Goal: Ask a question: Seek information or help from site administrators or community

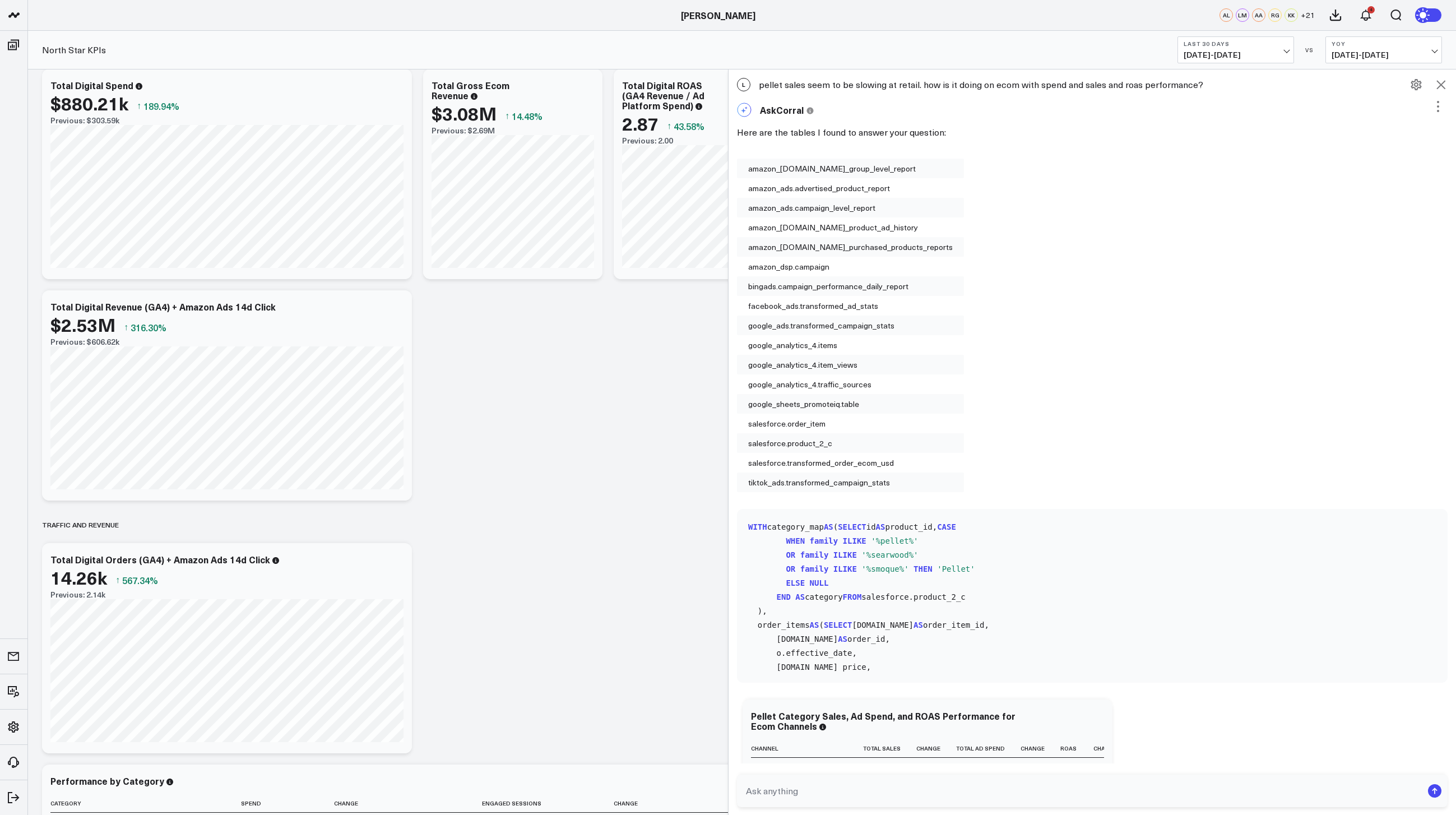
scroll to position [408, 0]
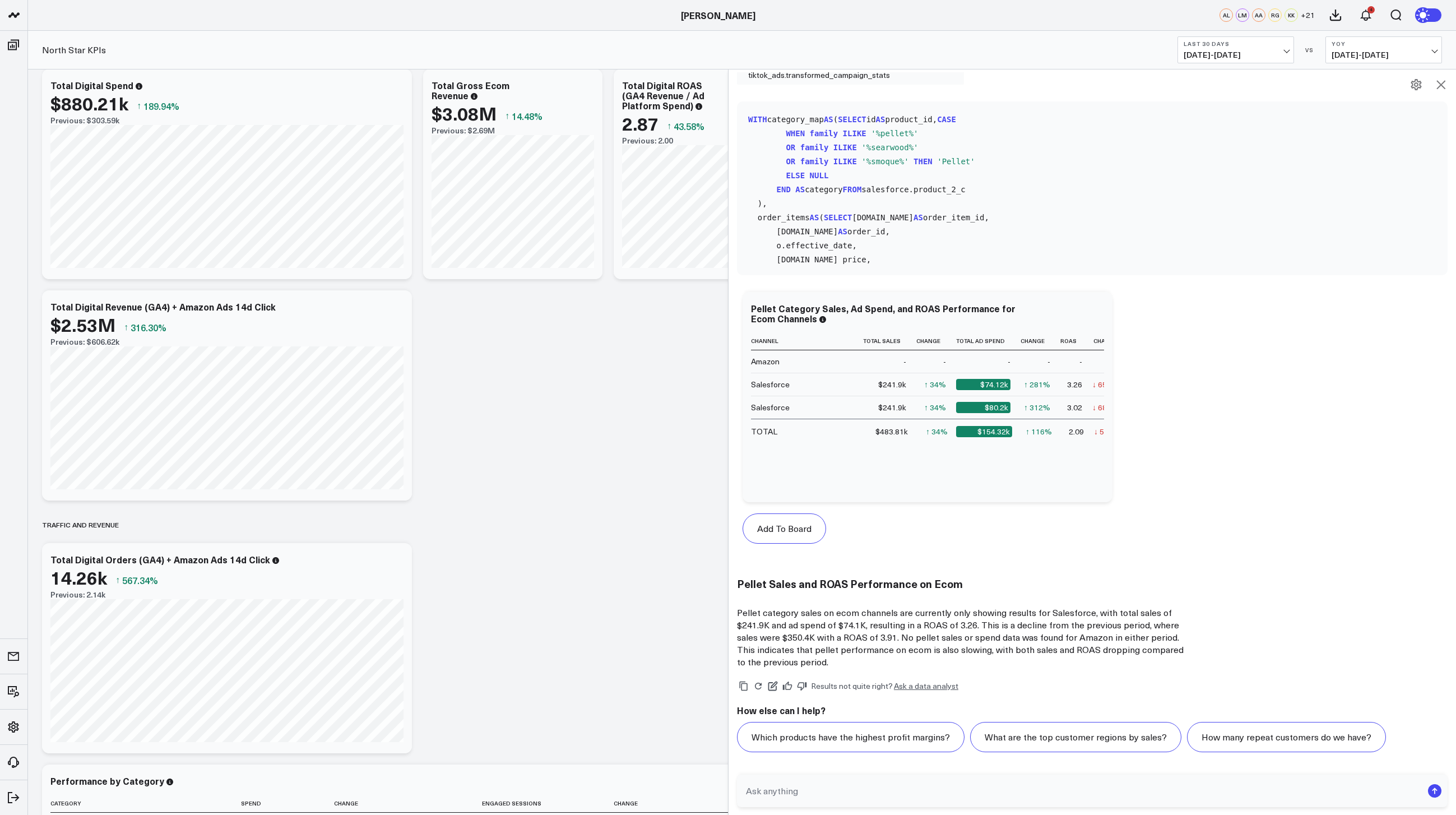
click at [1444, 87] on icon at bounding box center [1441, 85] width 9 height 9
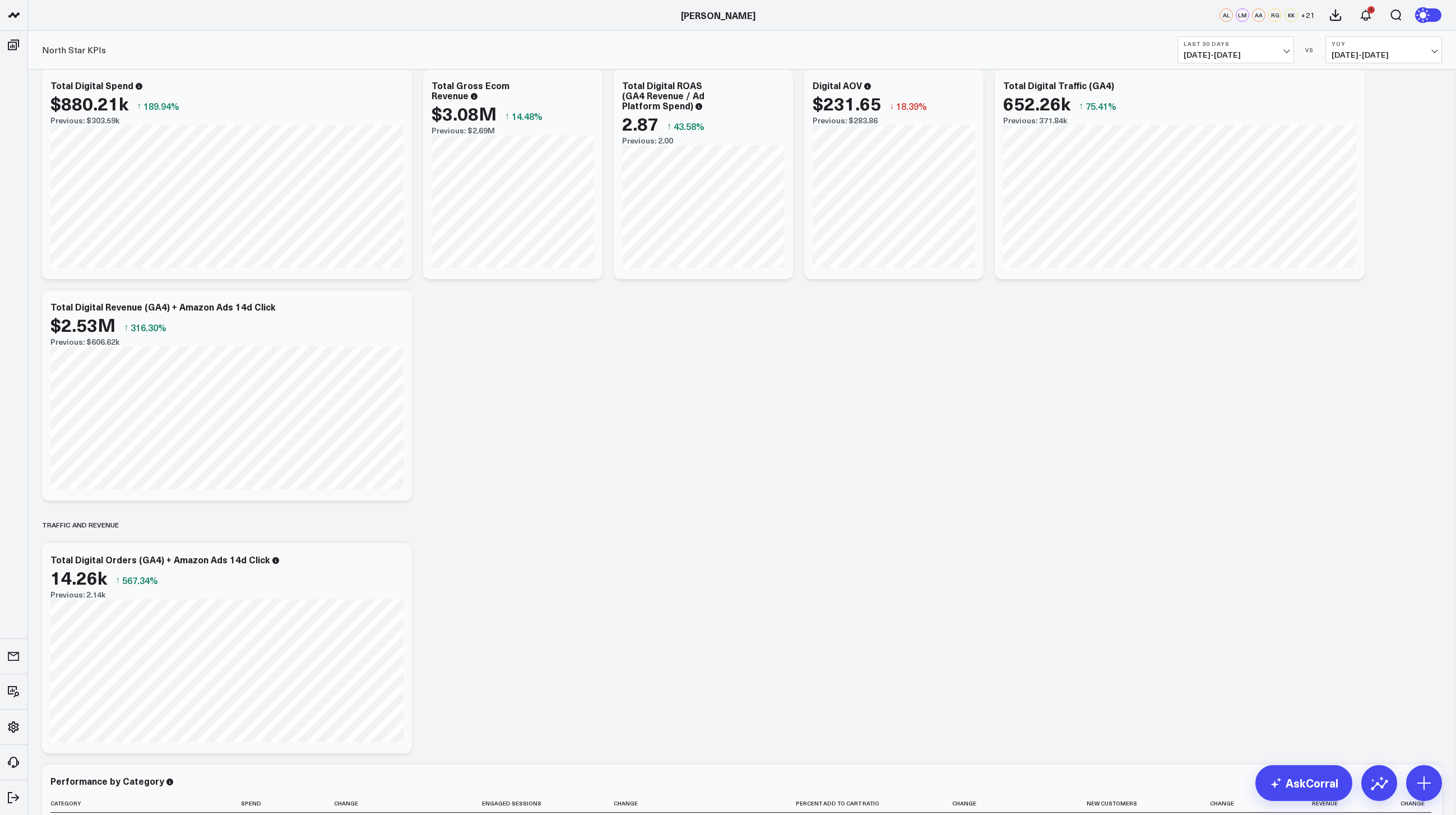
scroll to position [0, 0]
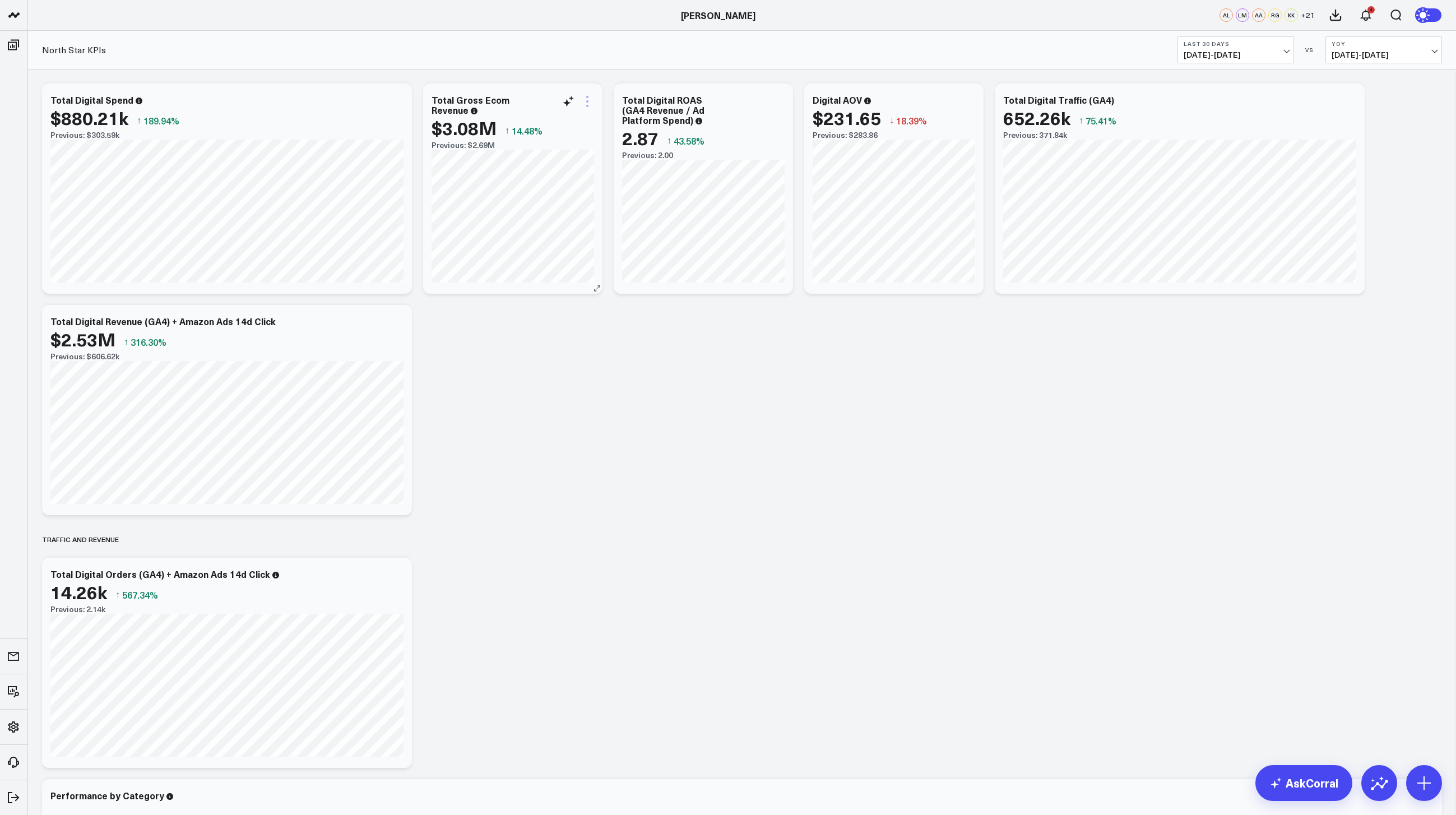
click at [585, 105] on icon at bounding box center [587, 101] width 13 height 13
click at [552, 337] on button "Edit Widget" at bounding box center [542, 337] width 82 height 10
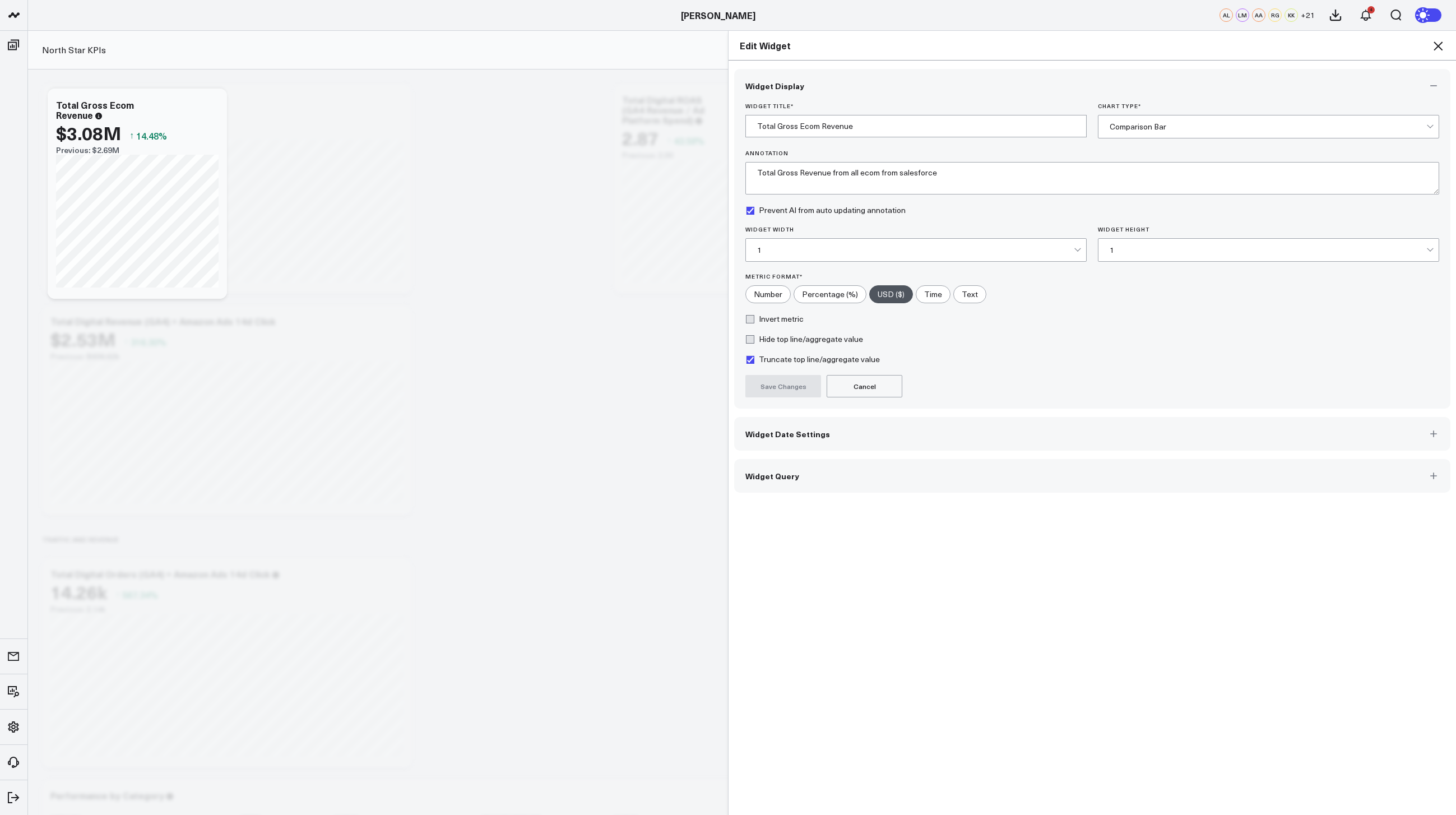
click at [802, 476] on button "Widget Query" at bounding box center [1092, 476] width 716 height 34
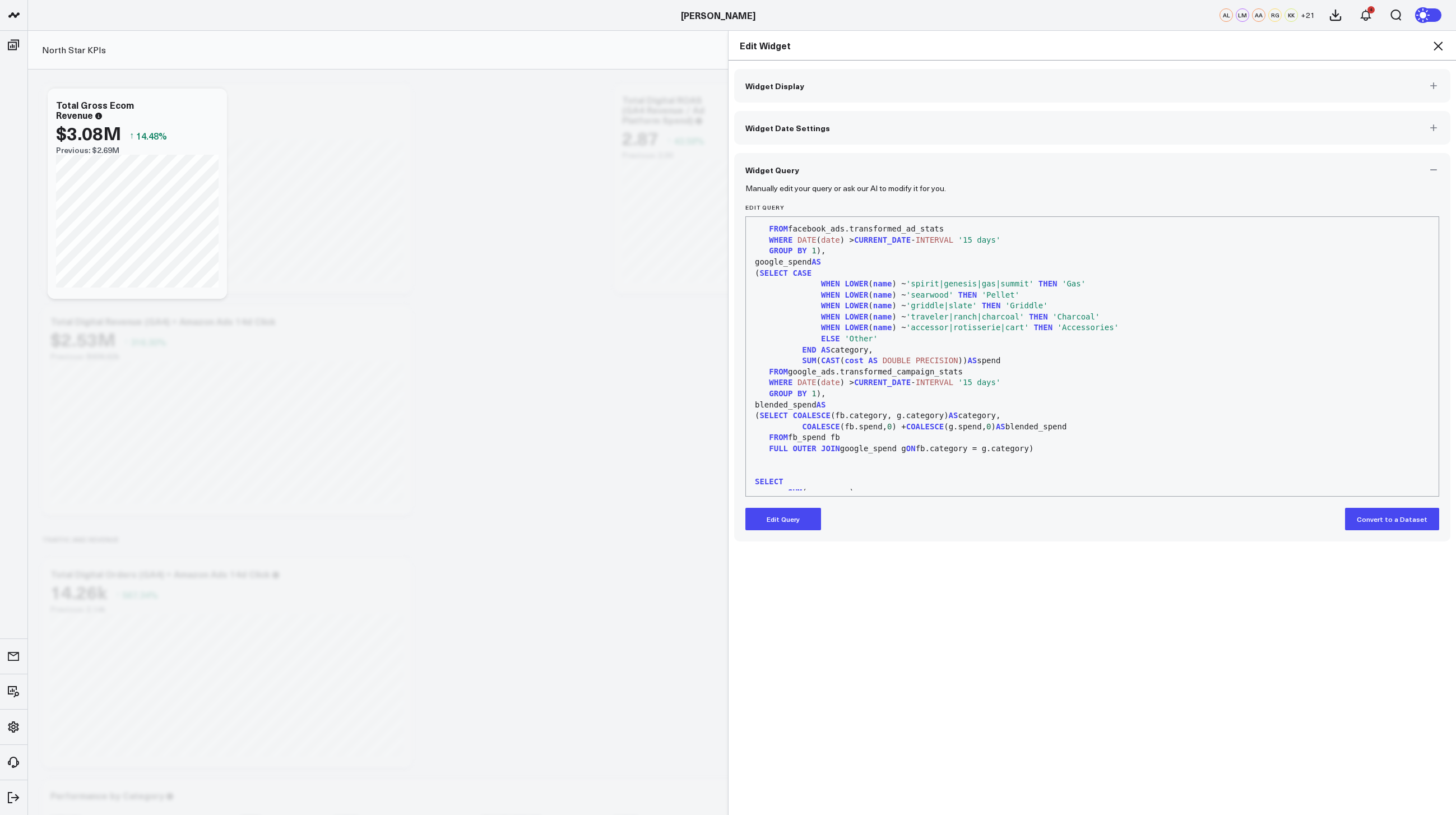
scroll to position [843, 0]
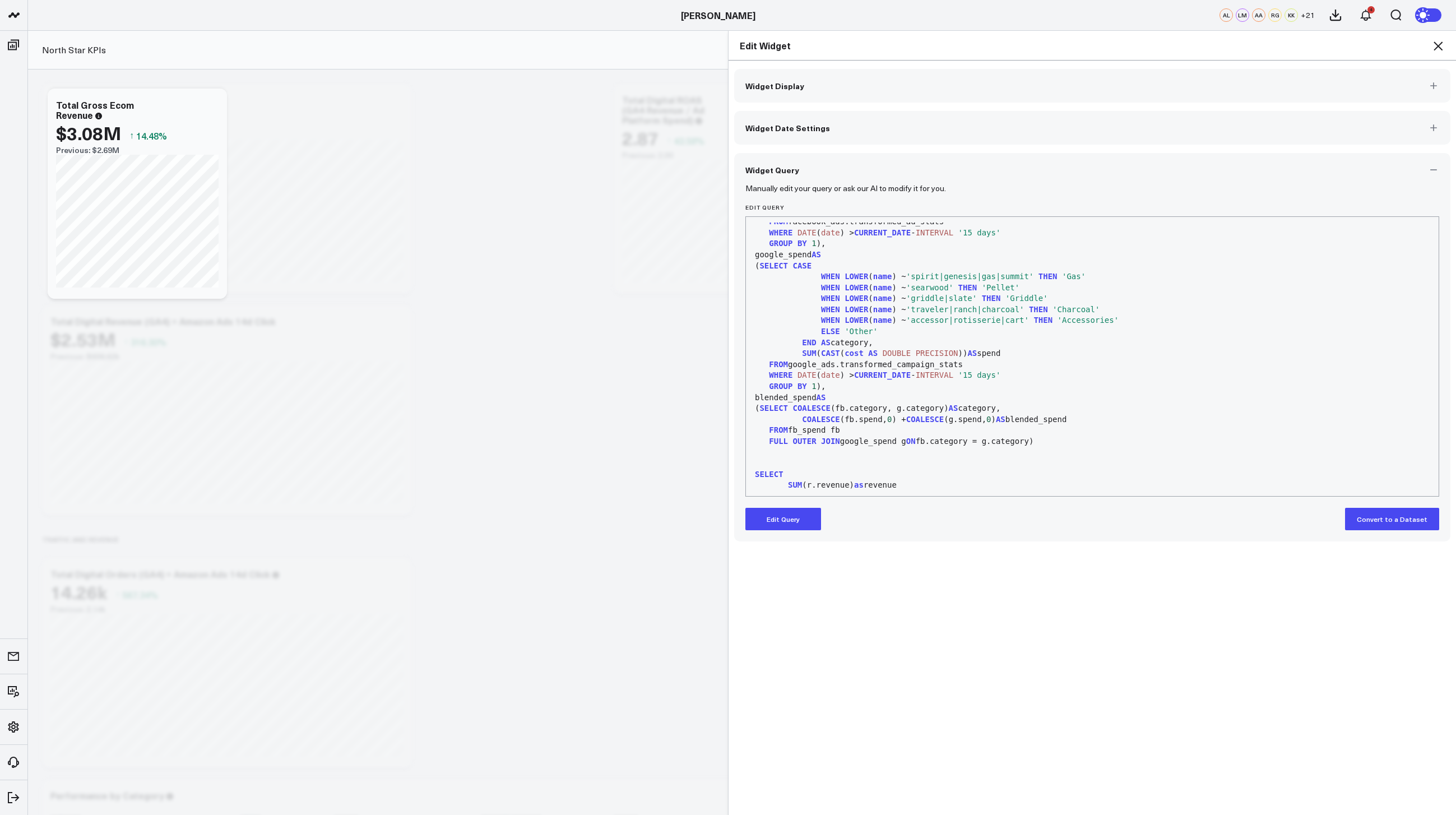
click at [707, 333] on div "Edit Widget Widget Display Widget Date Settings Widget Query Manually edit your…" at bounding box center [728, 422] width 1456 height 785
click at [1438, 49] on icon at bounding box center [1438, 46] width 13 height 13
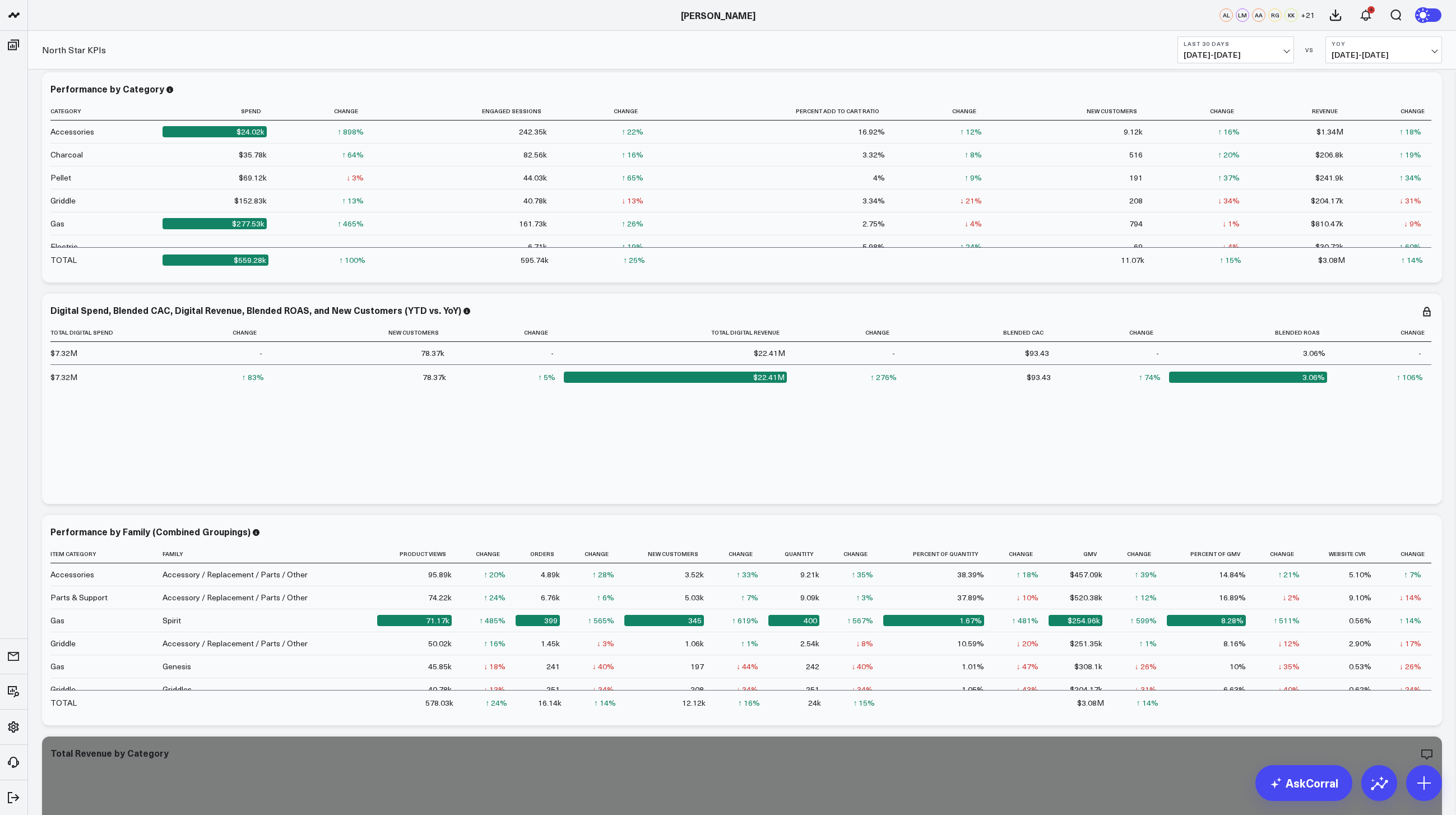
scroll to position [693, 0]
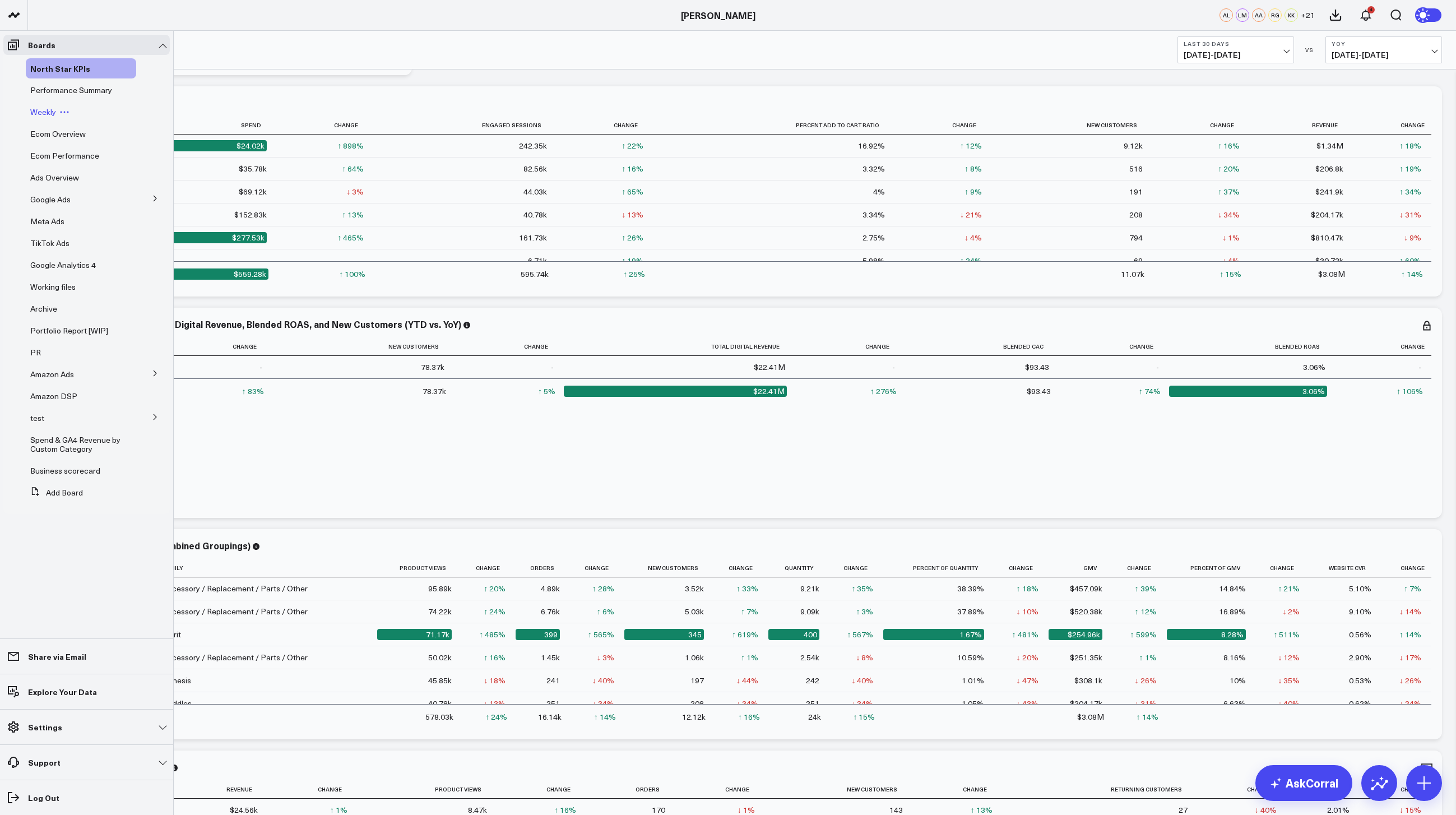
click at [48, 112] on span "Weekly" at bounding box center [43, 112] width 26 height 11
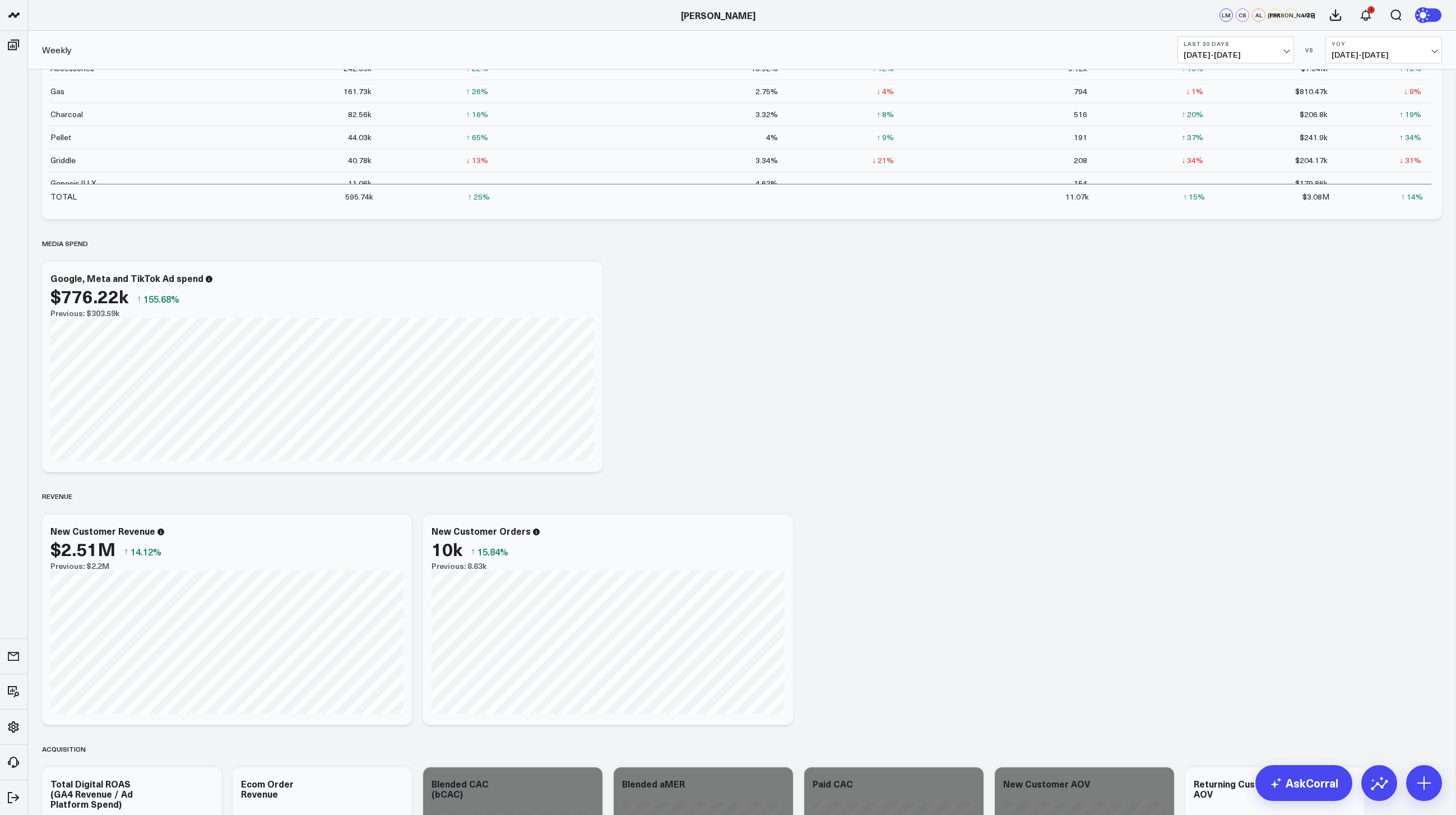
scroll to position [141, 0]
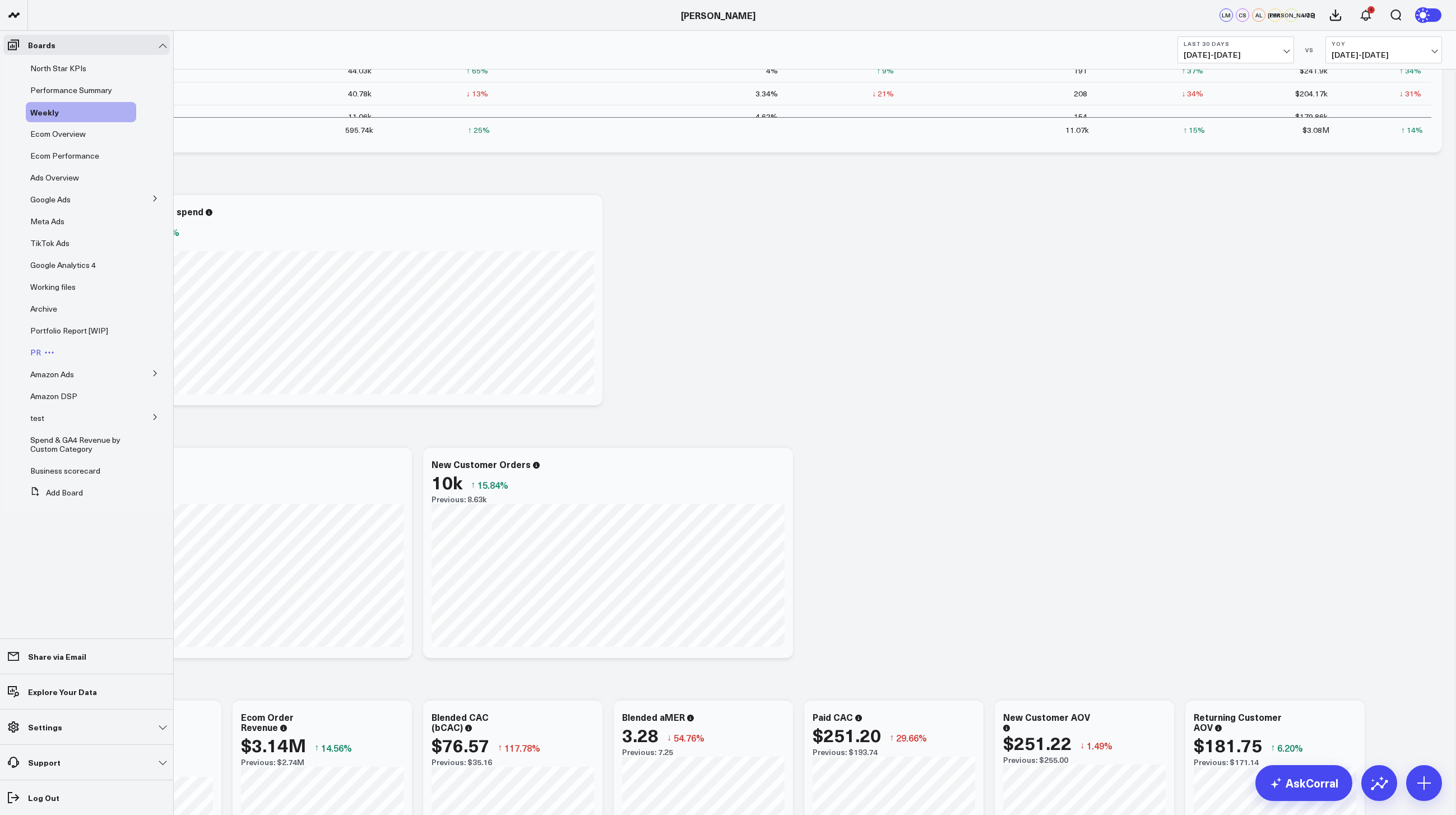
click at [38, 353] on span "PR" at bounding box center [36, 353] width 11 height 11
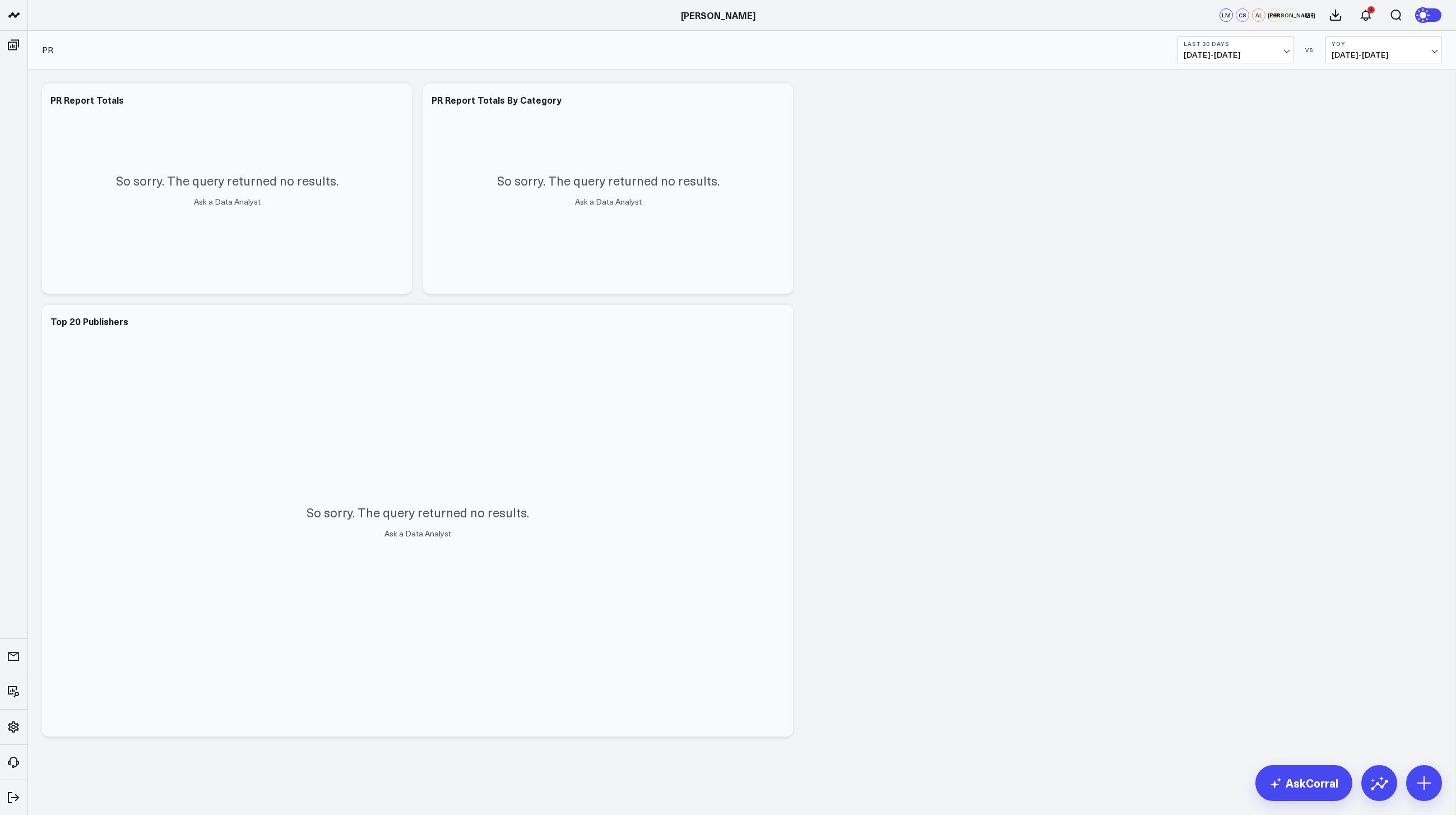
click at [1244, 56] on span "07/14/25 - 08/12/25" at bounding box center [1236, 55] width 105 height 9
click at [1215, 230] on link "Last Month" at bounding box center [1236, 227] width 116 height 21
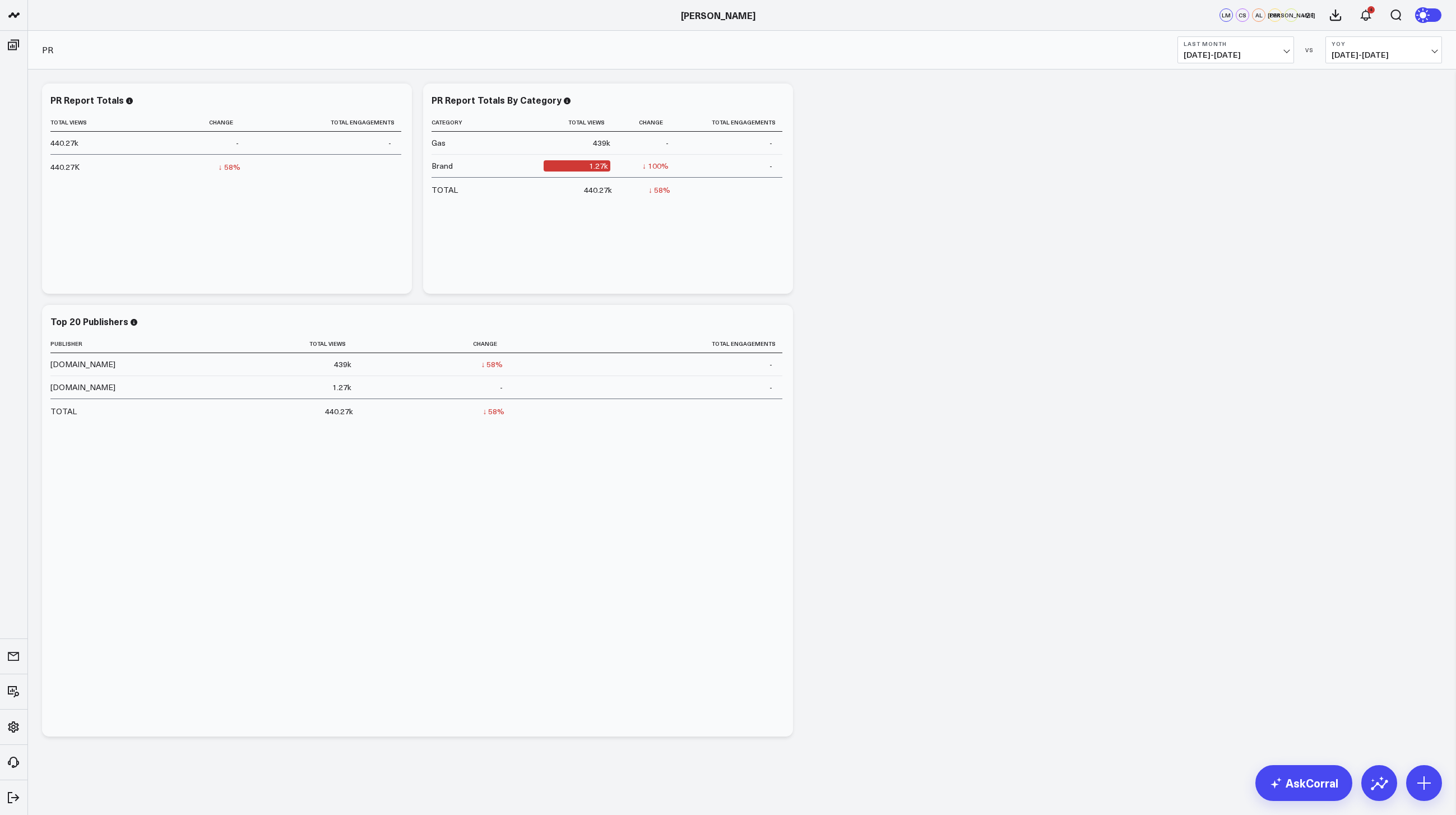
click at [1230, 58] on span "07/01/25 - 07/31/25" at bounding box center [1236, 55] width 105 height 9
click at [1219, 361] on link "Custom Dates" at bounding box center [1236, 358] width 116 height 21
select select "7"
select select "2025"
click at [1324, 81] on button "button" at bounding box center [1323, 81] width 11 height 13
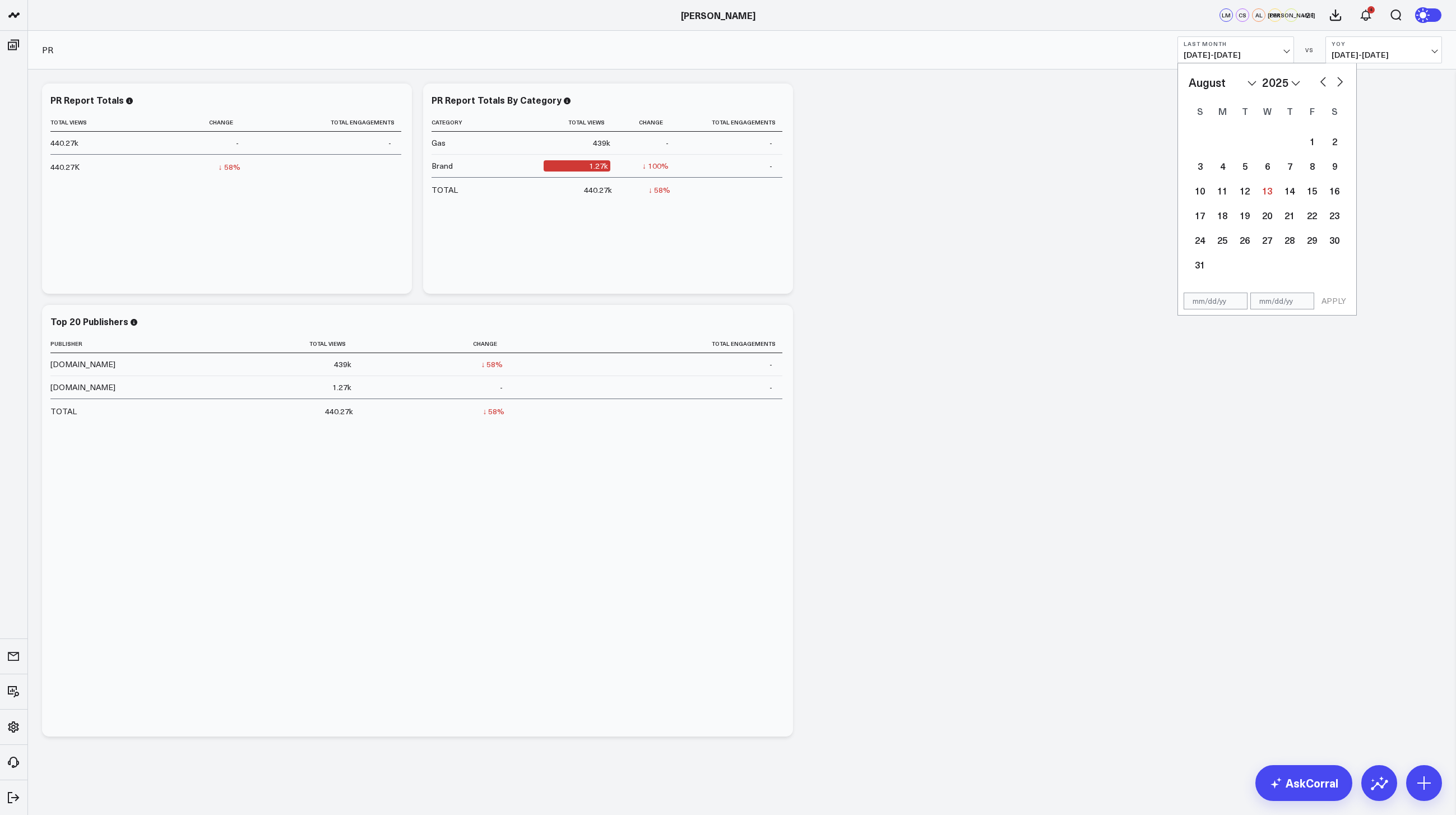
select select "6"
select select "2025"
click at [1324, 81] on button "button" at bounding box center [1323, 81] width 11 height 13
select select "5"
select select "2025"
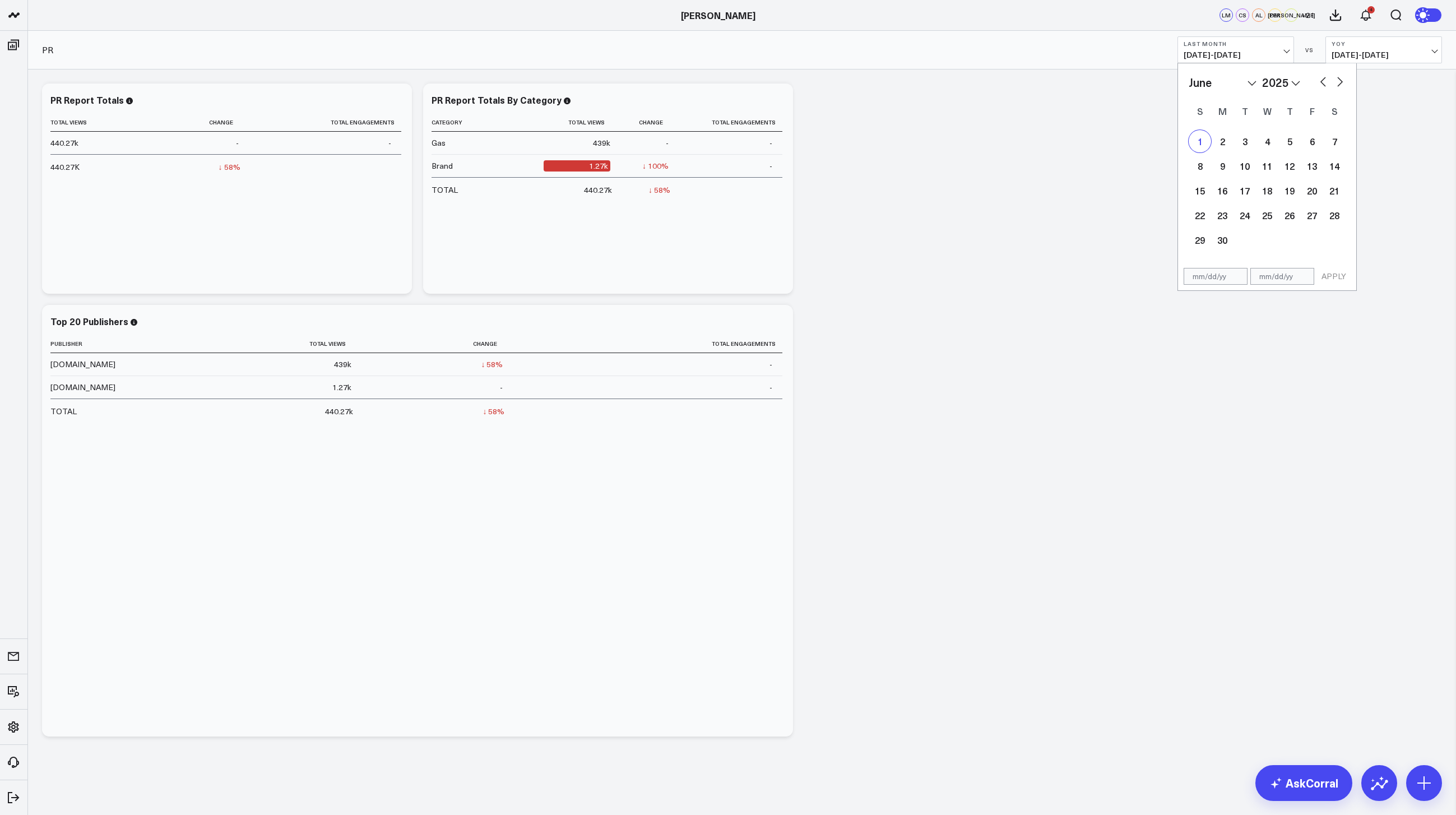
click at [1197, 145] on div "1" at bounding box center [1200, 141] width 22 height 22
type input "06/01/25"
select select "5"
select select "2025"
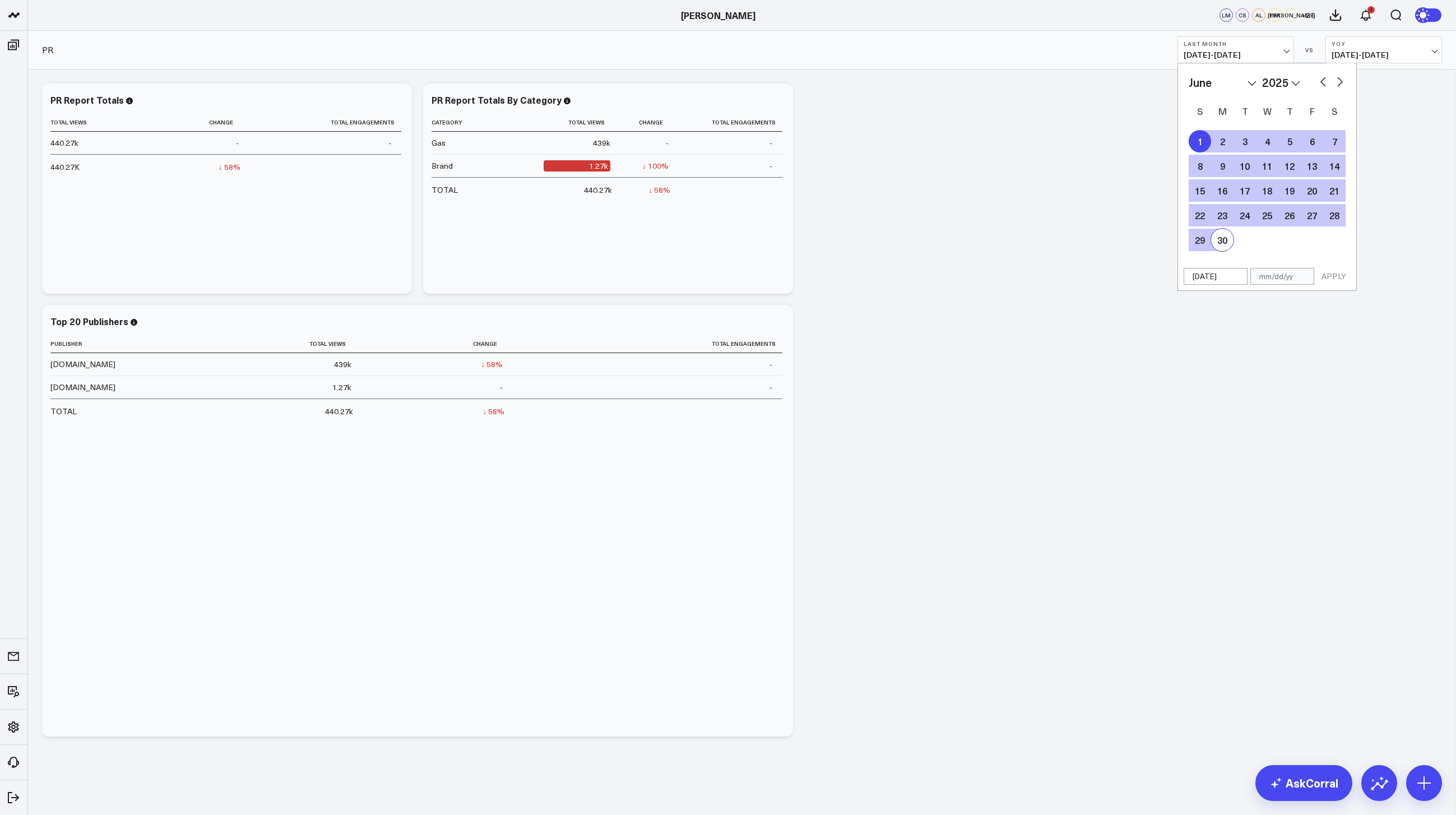
click at [1213, 241] on div "30" at bounding box center [1223, 240] width 22 height 22
type input "06/30/25"
select select "5"
select select "2025"
click at [1337, 281] on button "APPLY" at bounding box center [1334, 276] width 34 height 17
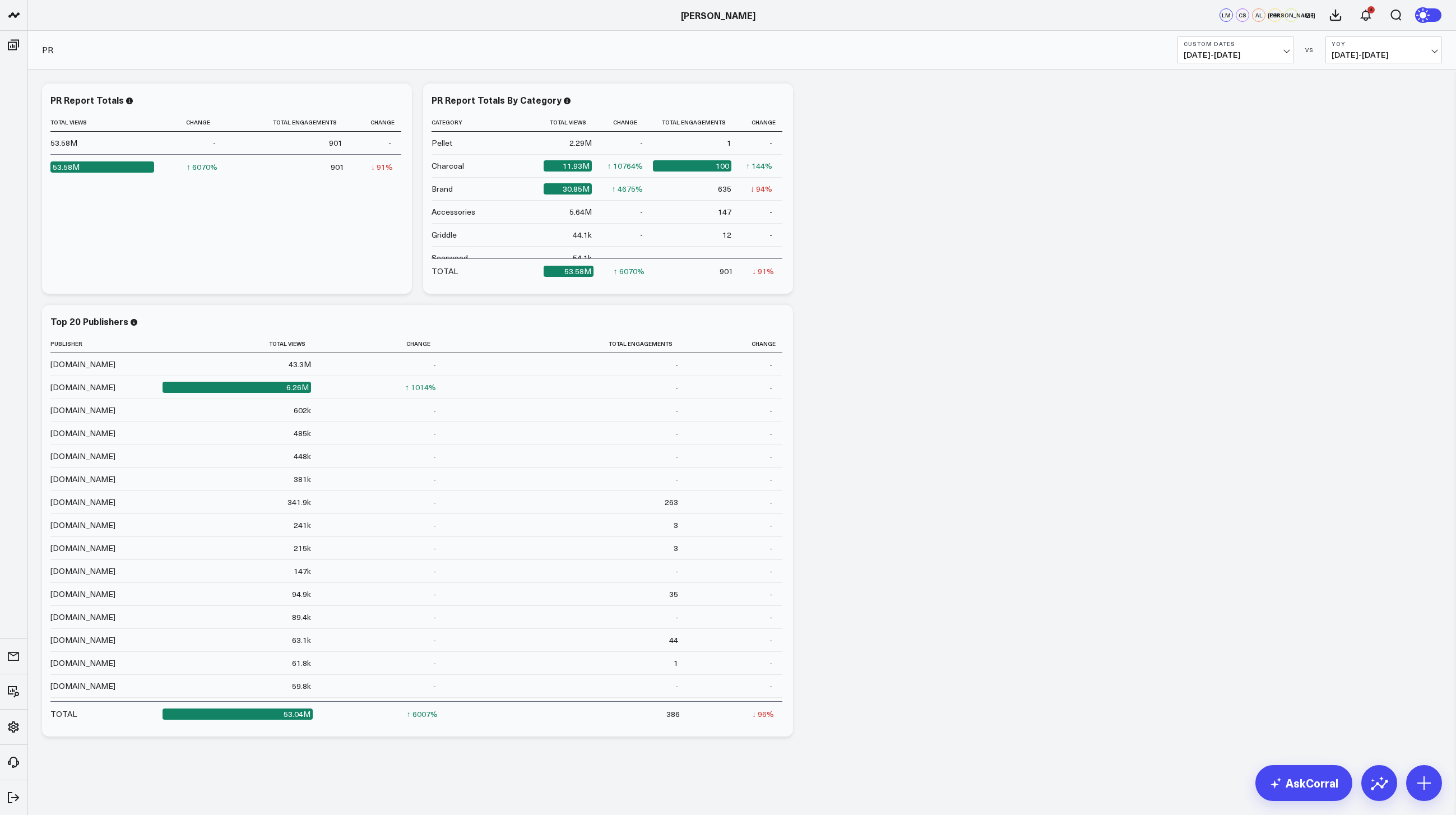
click at [1232, 52] on span "06/01/25 - 06/30/25" at bounding box center [1236, 55] width 105 height 9
click at [1225, 356] on link "Custom Dates" at bounding box center [1236, 358] width 116 height 21
select select "7"
select select "2025"
click at [1313, 81] on div "January February March April May June July August September October November De…" at bounding box center [1267, 83] width 157 height 17
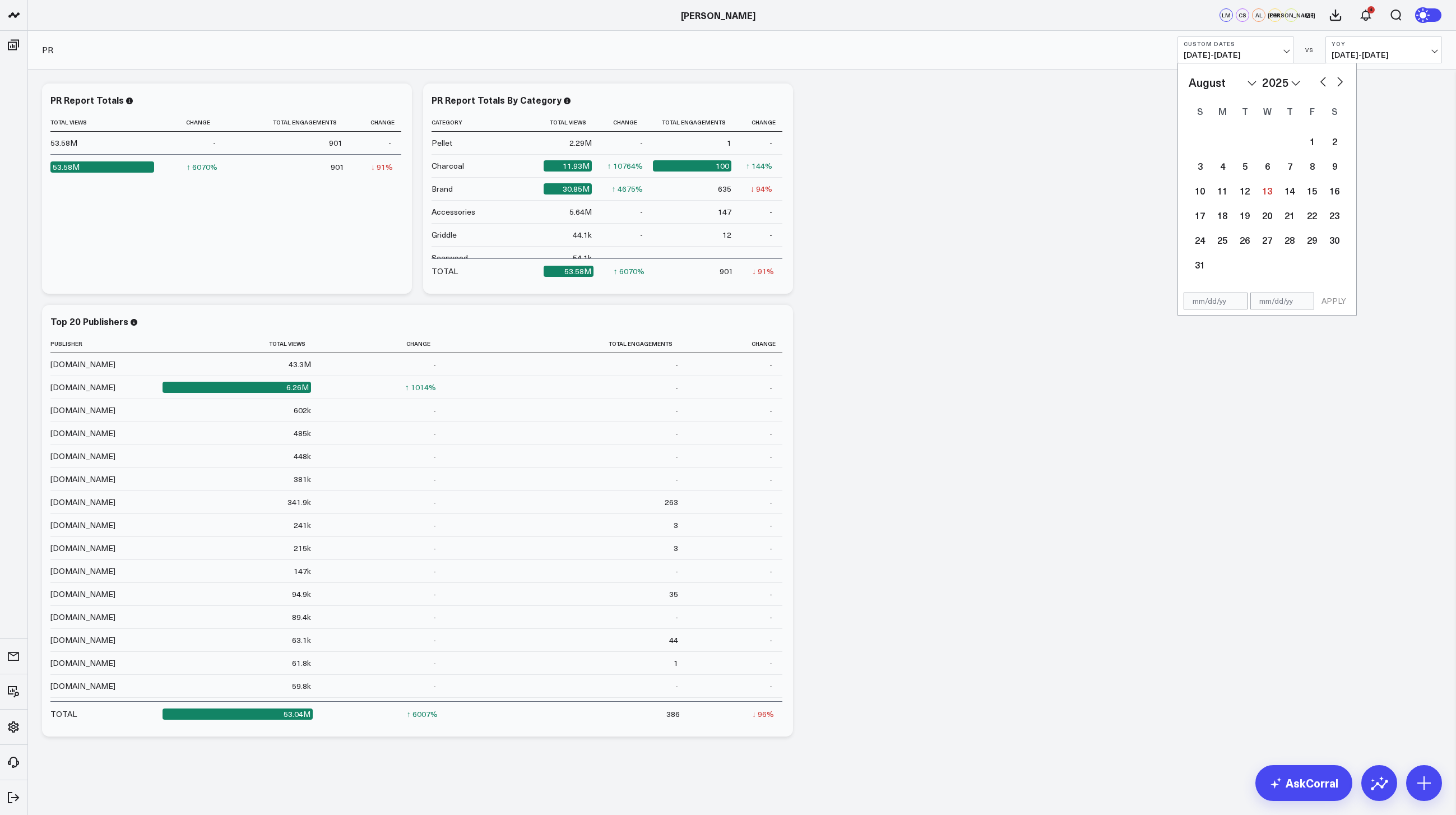
click at [1324, 81] on button "button" at bounding box center [1323, 81] width 11 height 13
select select "6"
select select "2025"
click at [1326, 81] on button "button" at bounding box center [1323, 81] width 11 height 13
select select "5"
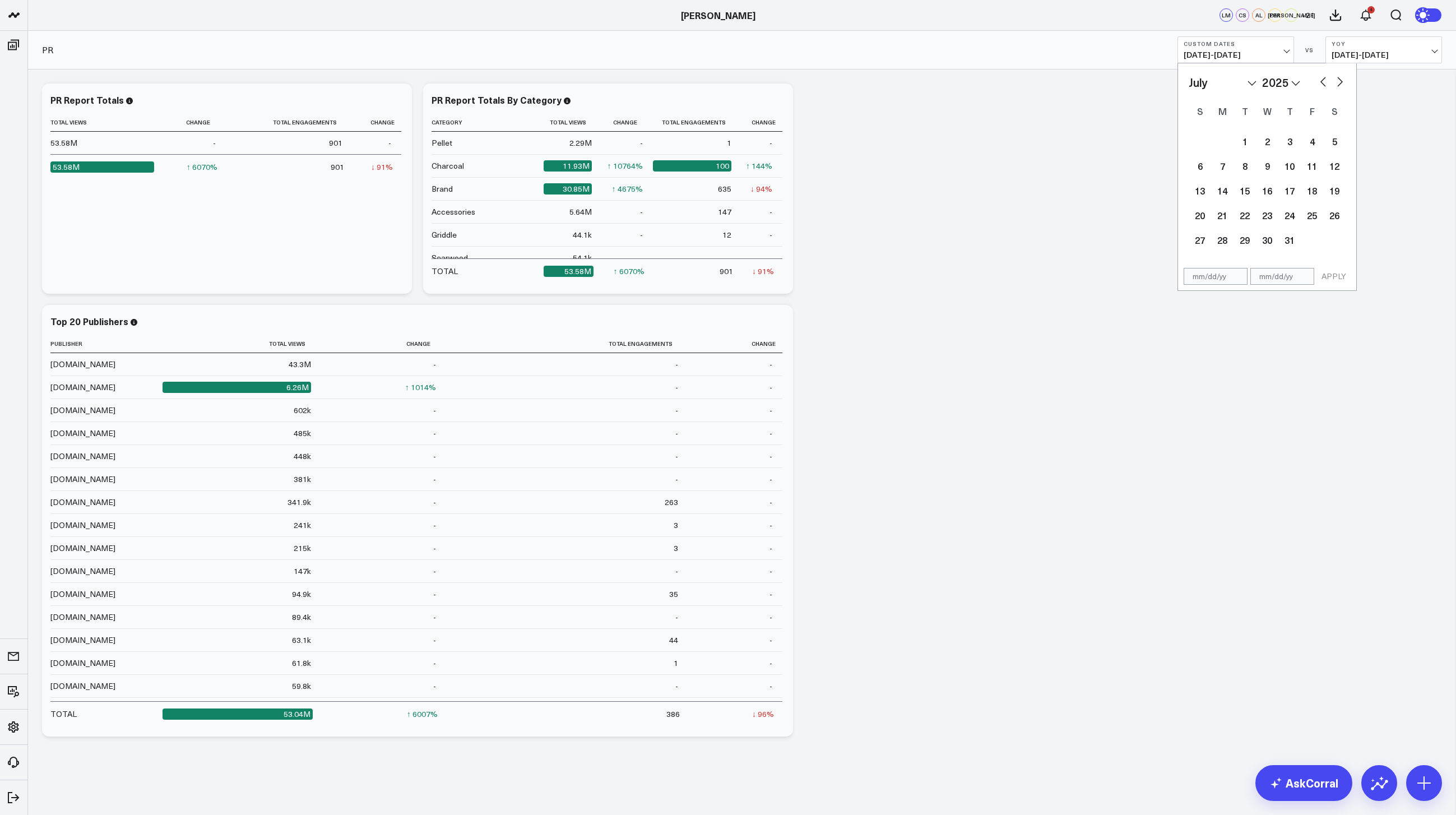
select select "2025"
click at [1326, 81] on button "button" at bounding box center [1323, 81] width 11 height 13
select select "4"
select select "2025"
click at [1296, 142] on div "1" at bounding box center [1290, 141] width 22 height 22
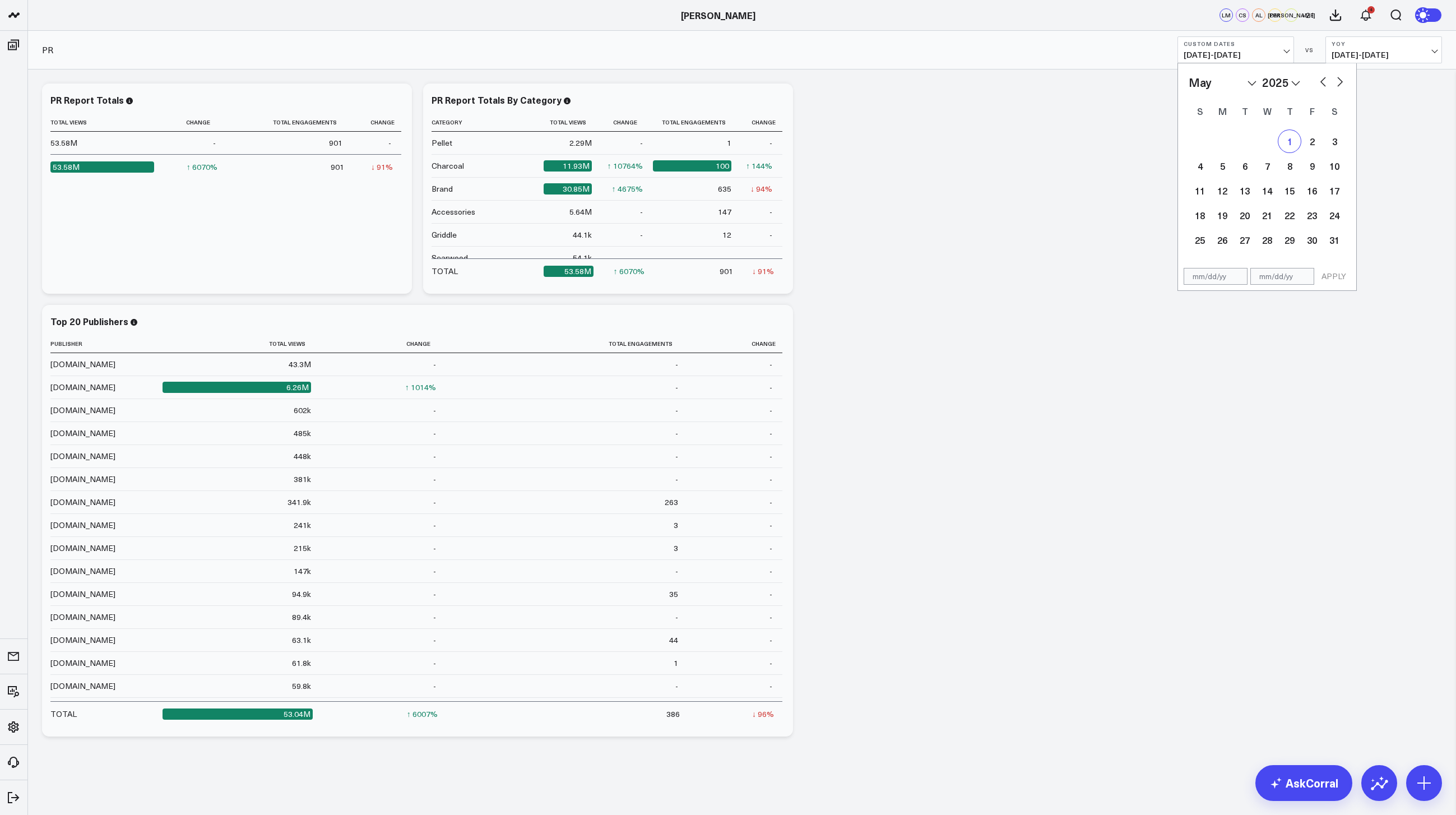
type input "[DATE]"
select select "4"
select select "2025"
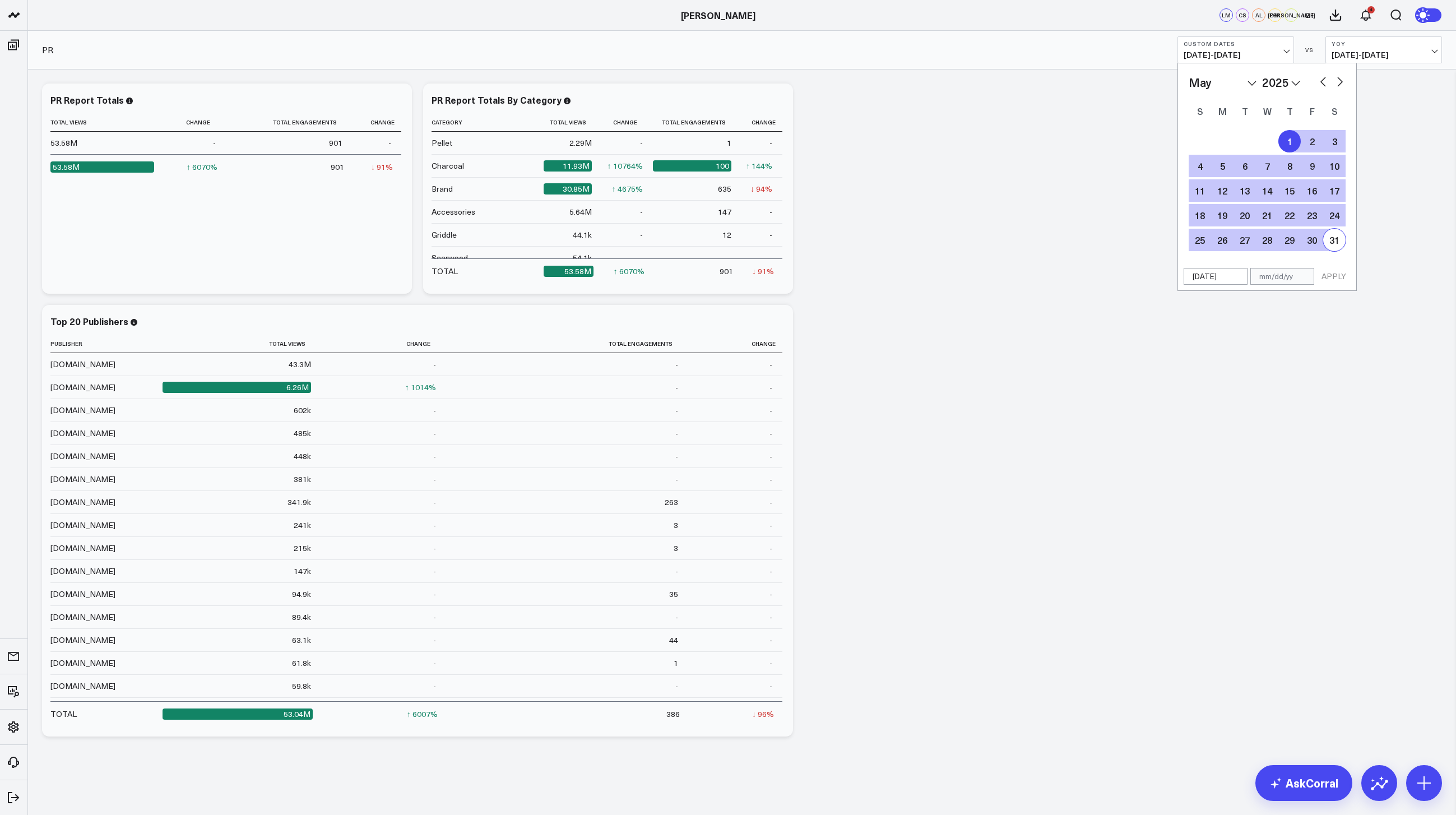
click at [1339, 245] on div "31" at bounding box center [1334, 240] width 22 height 22
type input "[DATE]"
select select "4"
select select "2025"
click at [1343, 272] on button "APPLY" at bounding box center [1334, 276] width 34 height 17
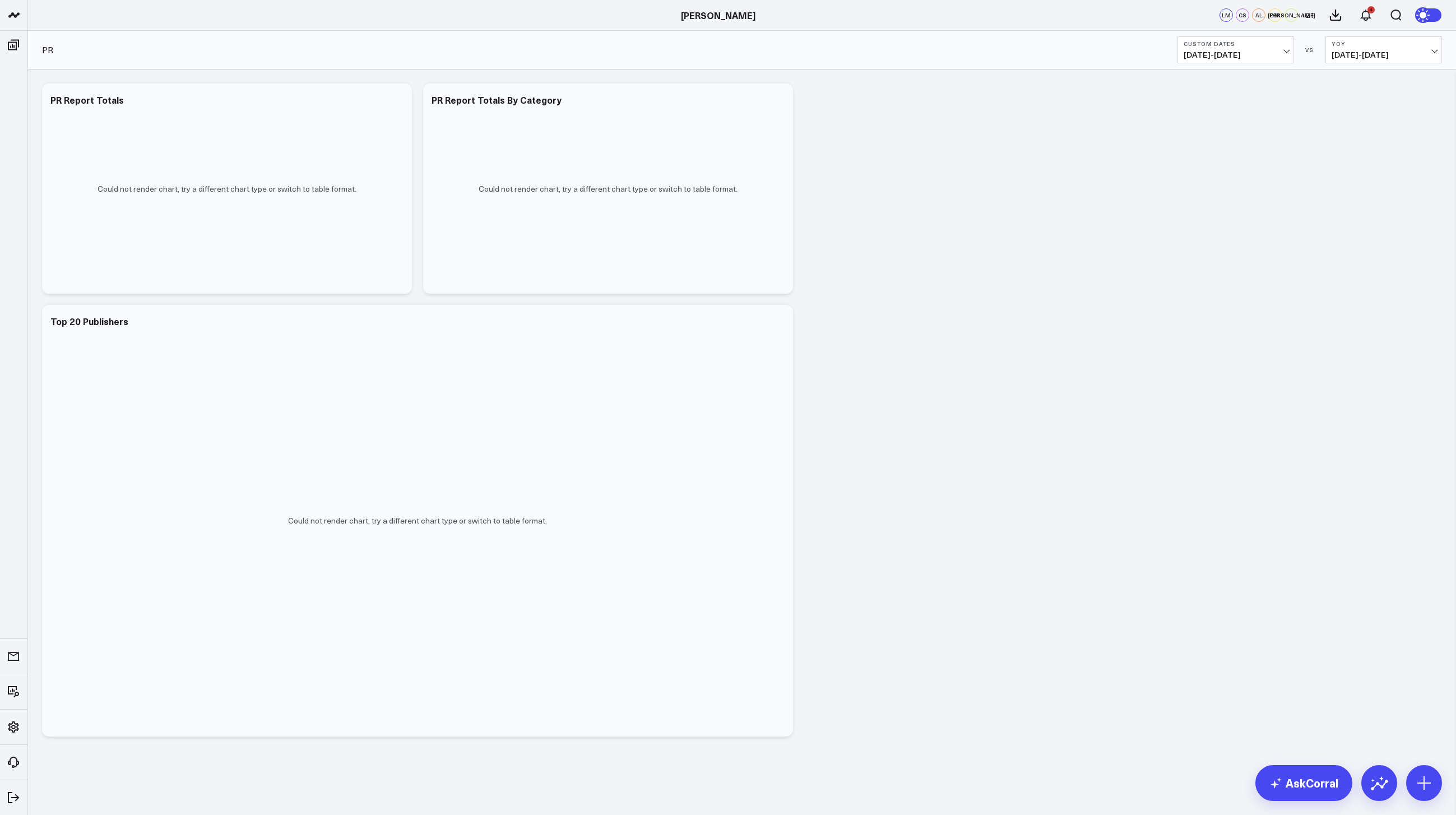
click at [1280, 51] on span "[DATE] - [DATE]" at bounding box center [1236, 55] width 105 height 9
click at [1068, 284] on div "Modify via AI Copy link to widget Ask support Remove Create linked copy North S…" at bounding box center [742, 410] width 1411 height 664
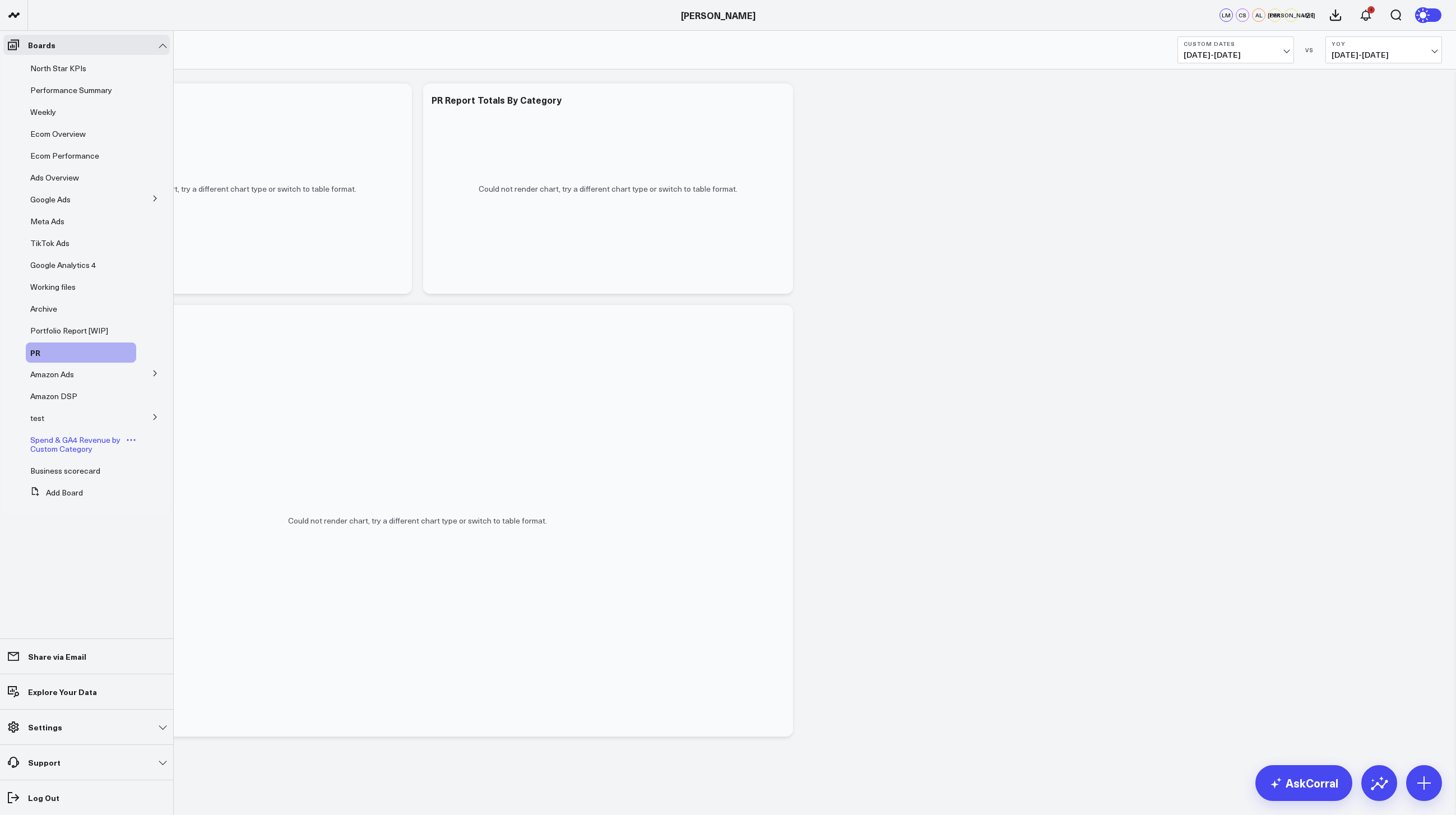
click at [68, 446] on span "Spend & GA4 Revenue by Custom Category" at bounding box center [75, 445] width 90 height 20
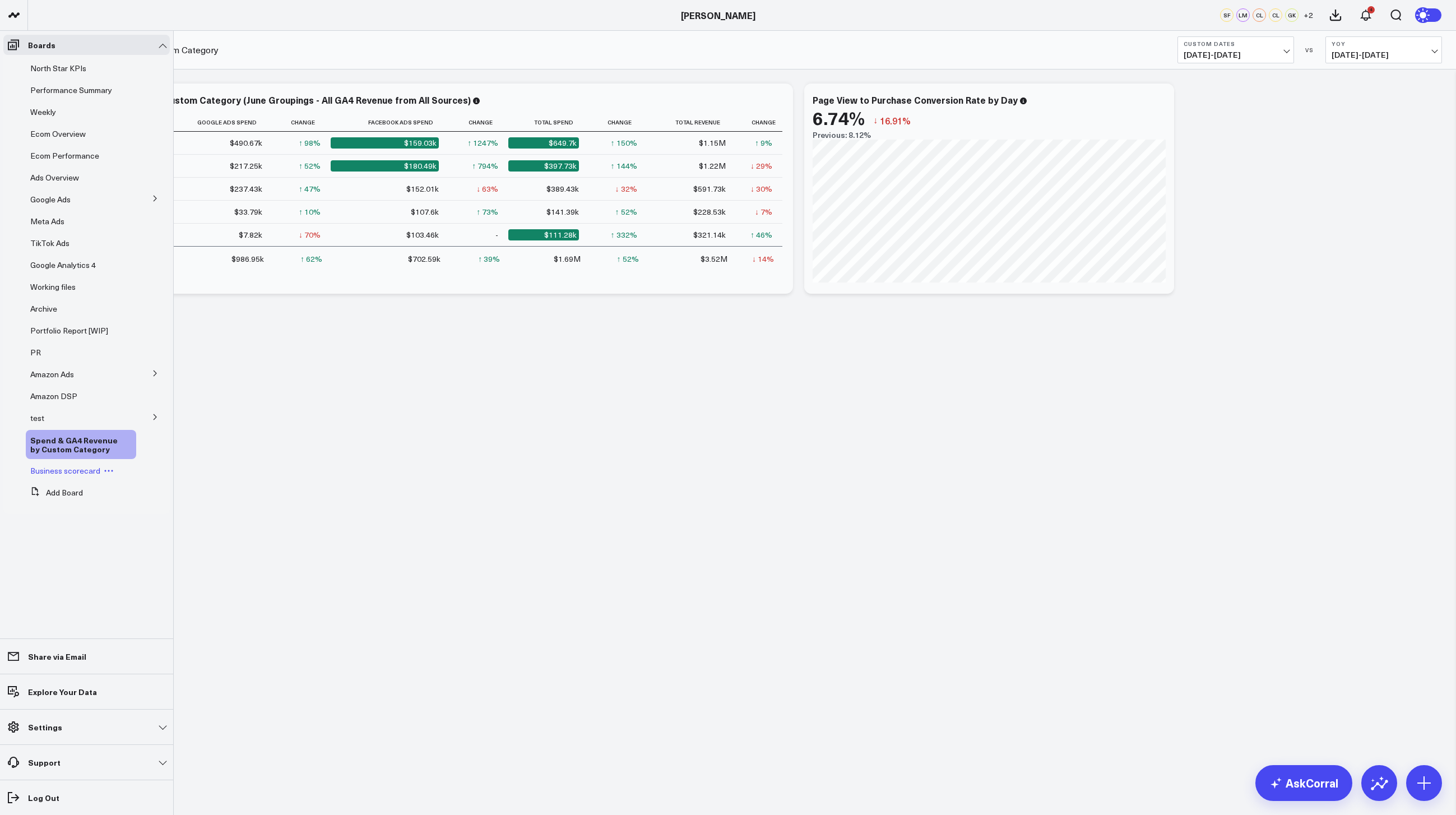
click at [69, 466] on span "Business scorecard" at bounding box center [65, 470] width 70 height 11
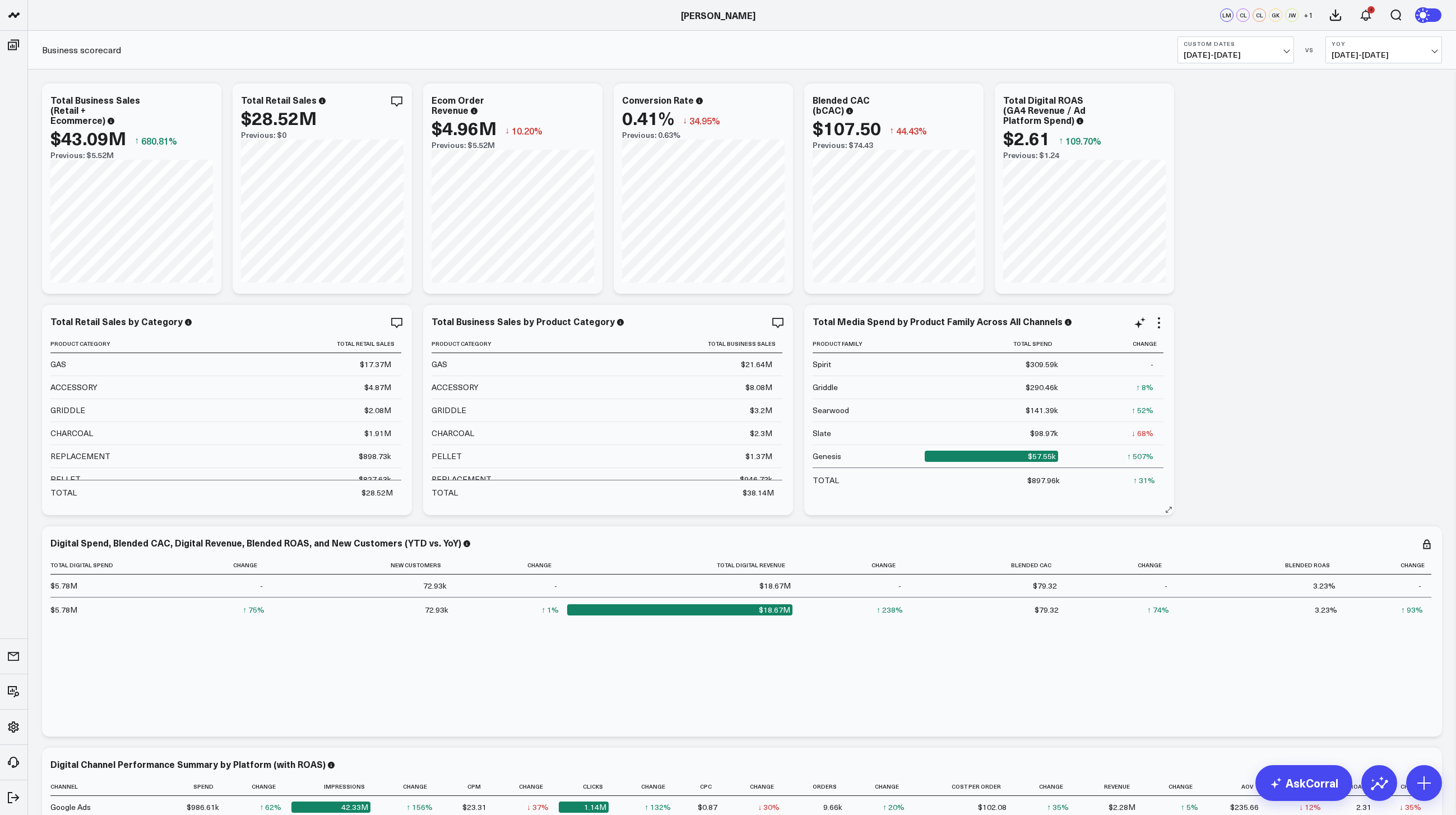
scroll to position [7, 0]
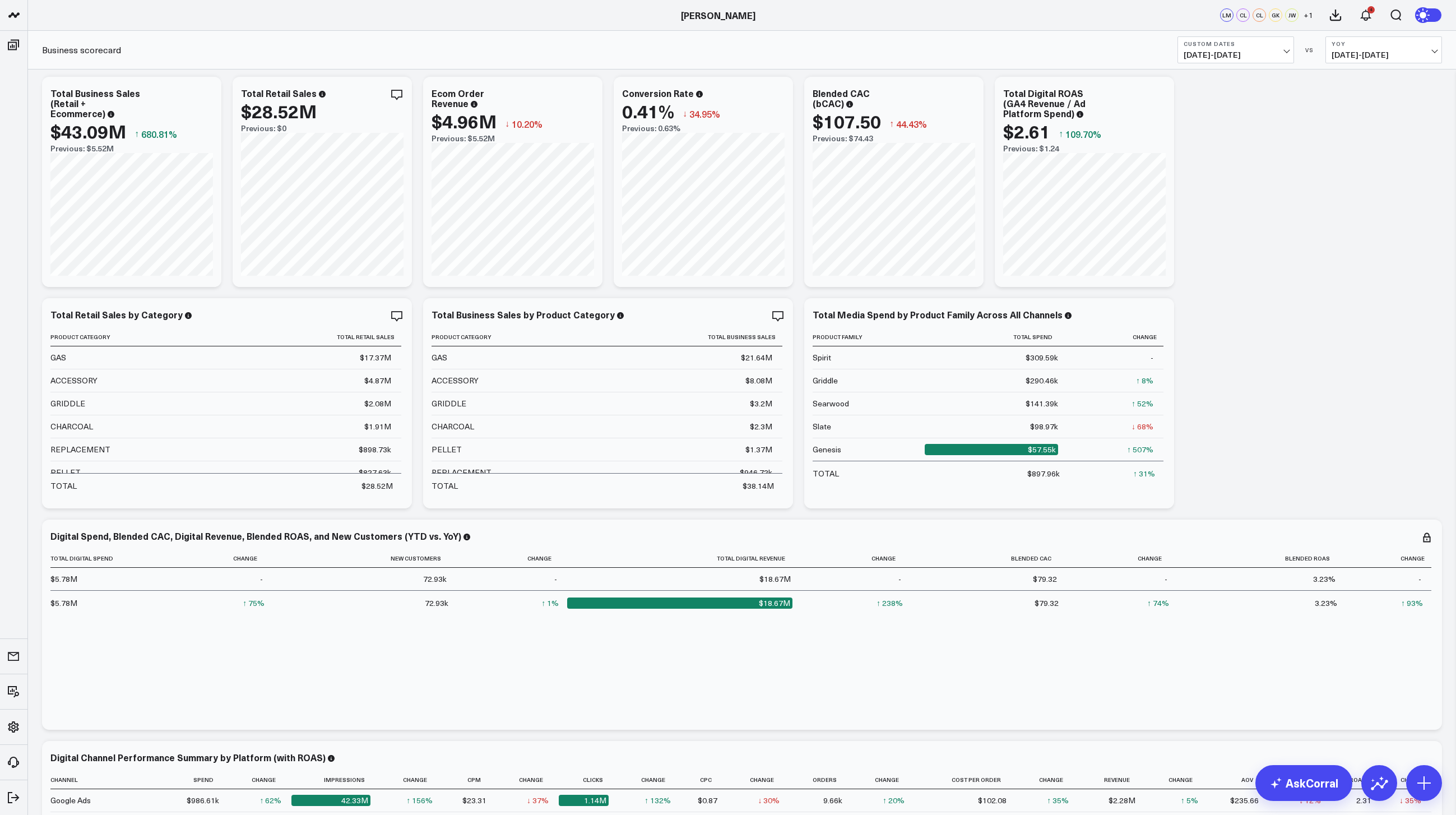
click at [1265, 46] on b "Custom Dates" at bounding box center [1236, 43] width 105 height 7
click at [1240, 447] on div "Modify via AI Copy link to widget Ask support Remove Create linked copy North S…" at bounding box center [742, 624] width 1411 height 1107
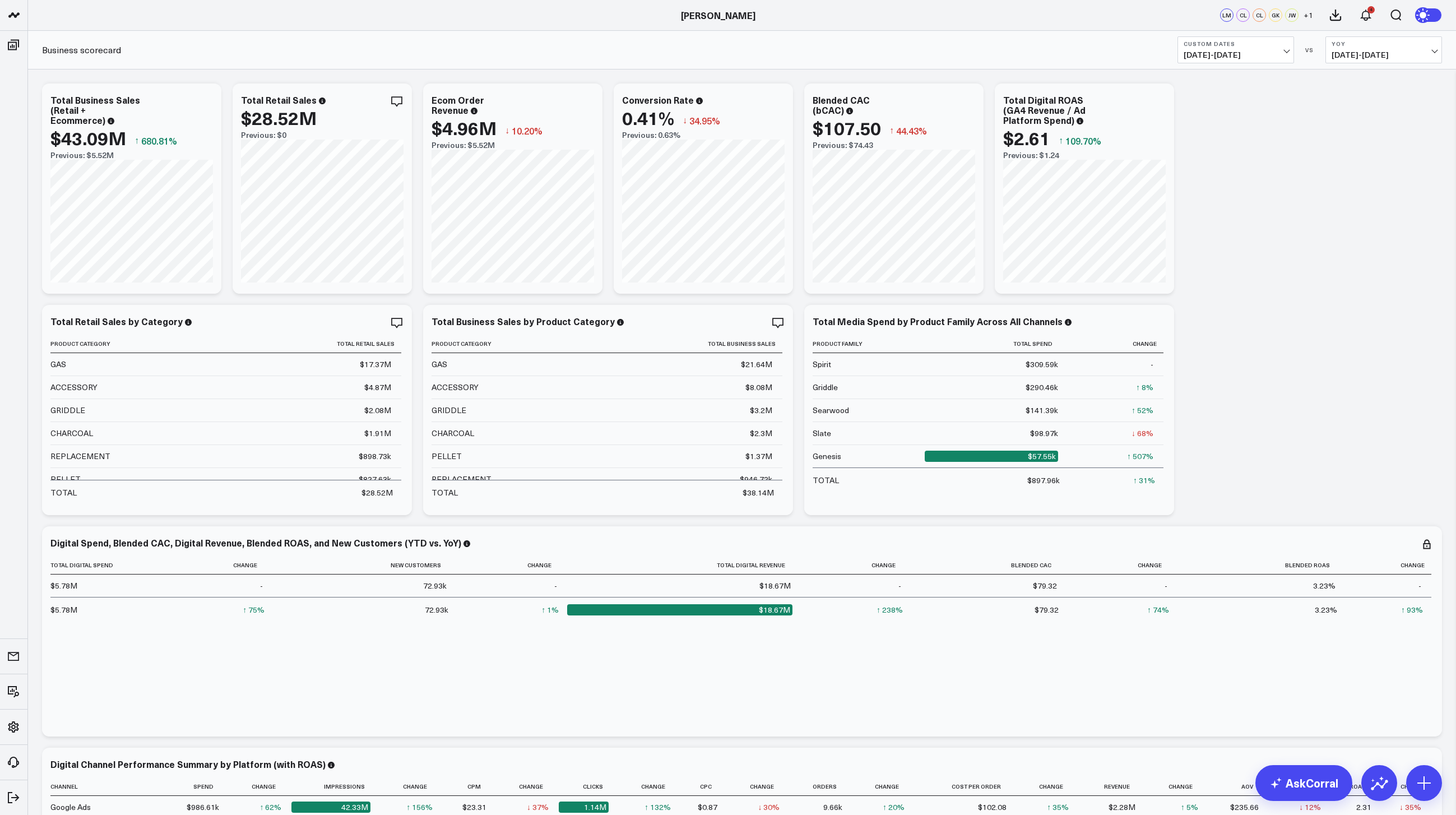
click at [1246, 55] on span "[DATE] - [DATE]" at bounding box center [1236, 55] width 105 height 9
click at [1215, 226] on link "Last Month" at bounding box center [1236, 227] width 116 height 21
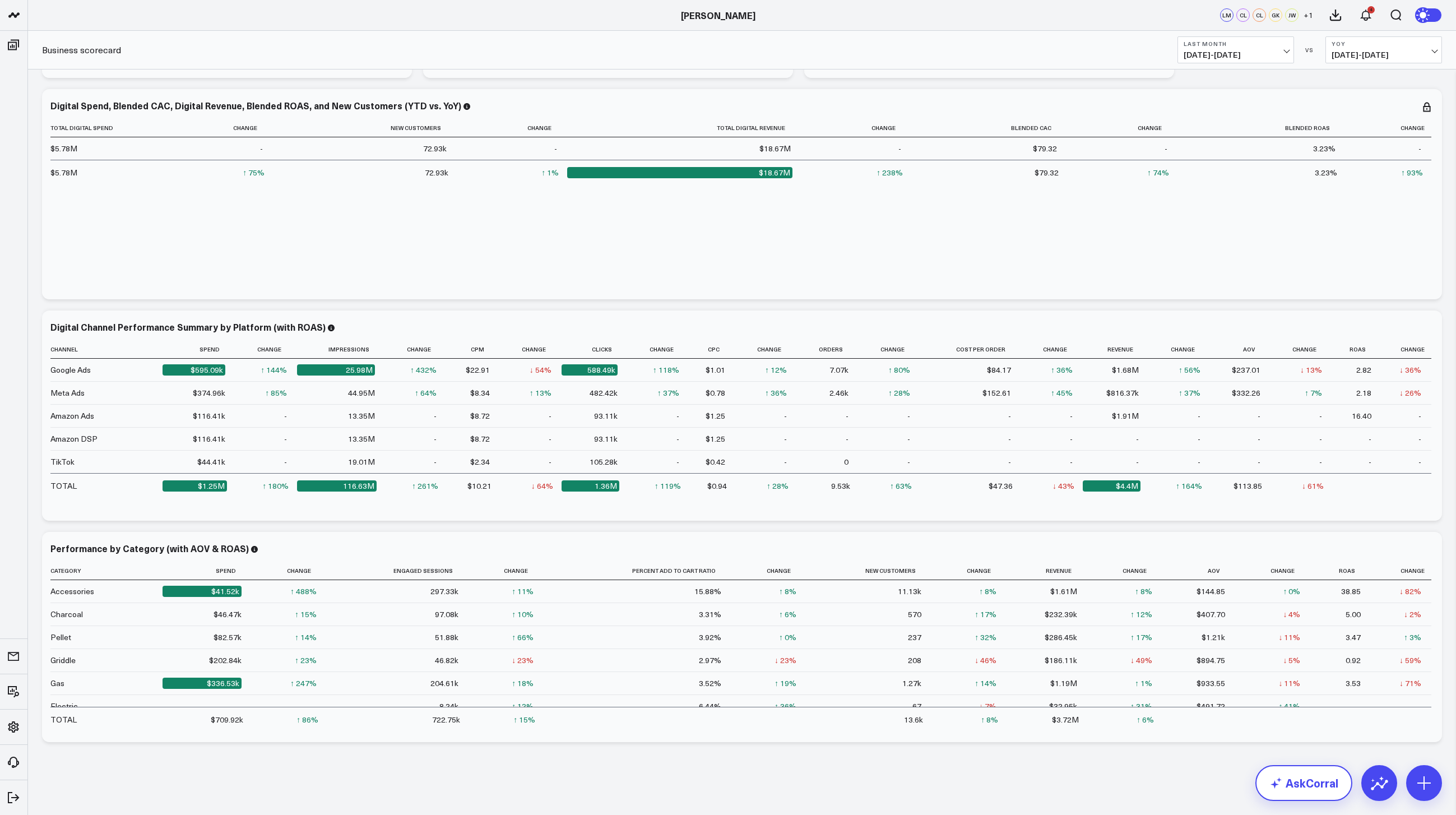
click at [1323, 781] on link "AskCorral" at bounding box center [1303, 783] width 97 height 36
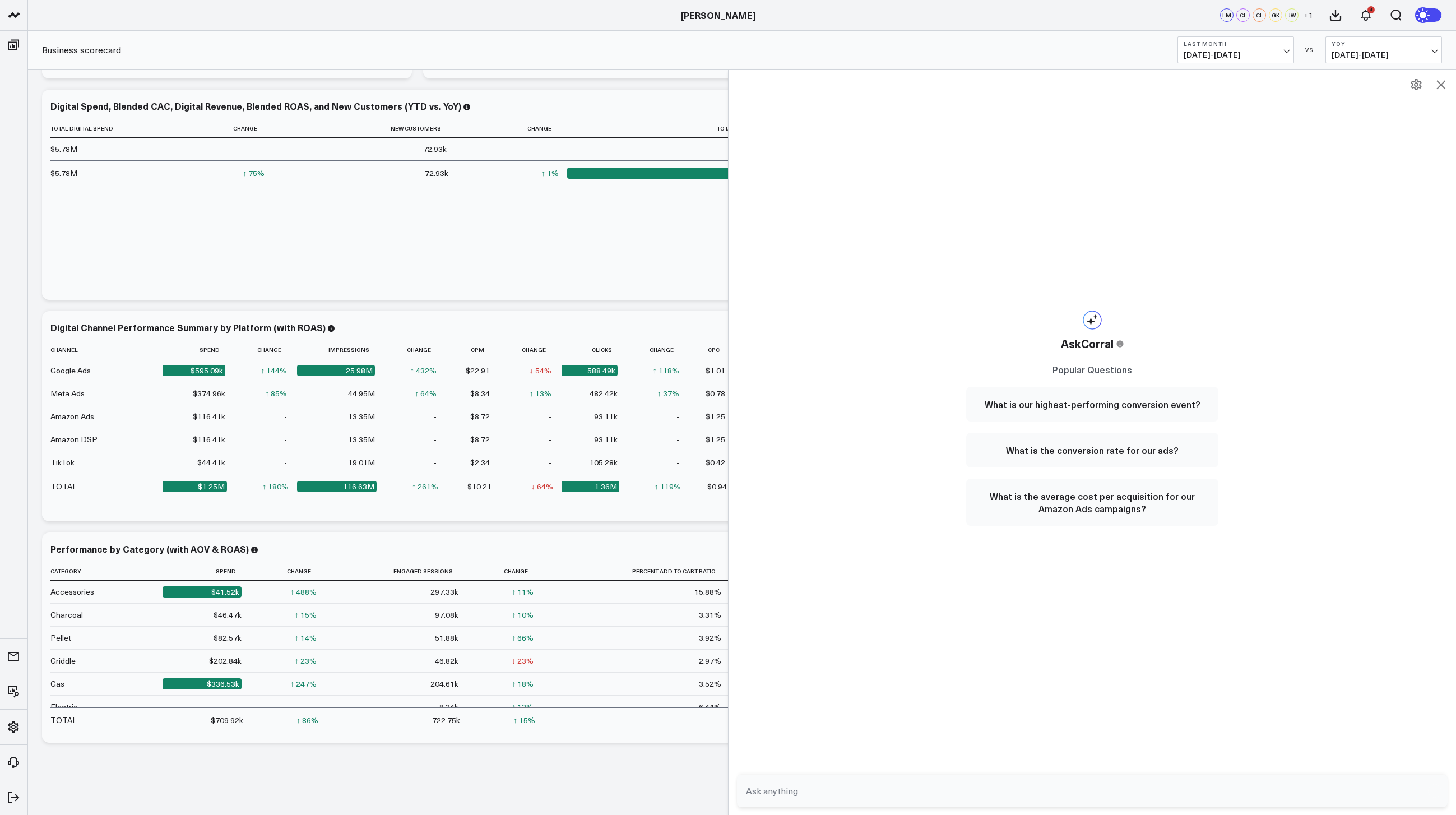
scroll to position [437, 0]
click at [939, 499] on div "AskCorral This feature is experimental, yet powerful. Always check your answers…" at bounding box center [1092, 443] width 727 height 746
click at [1443, 87] on icon at bounding box center [1441, 85] width 9 height 9
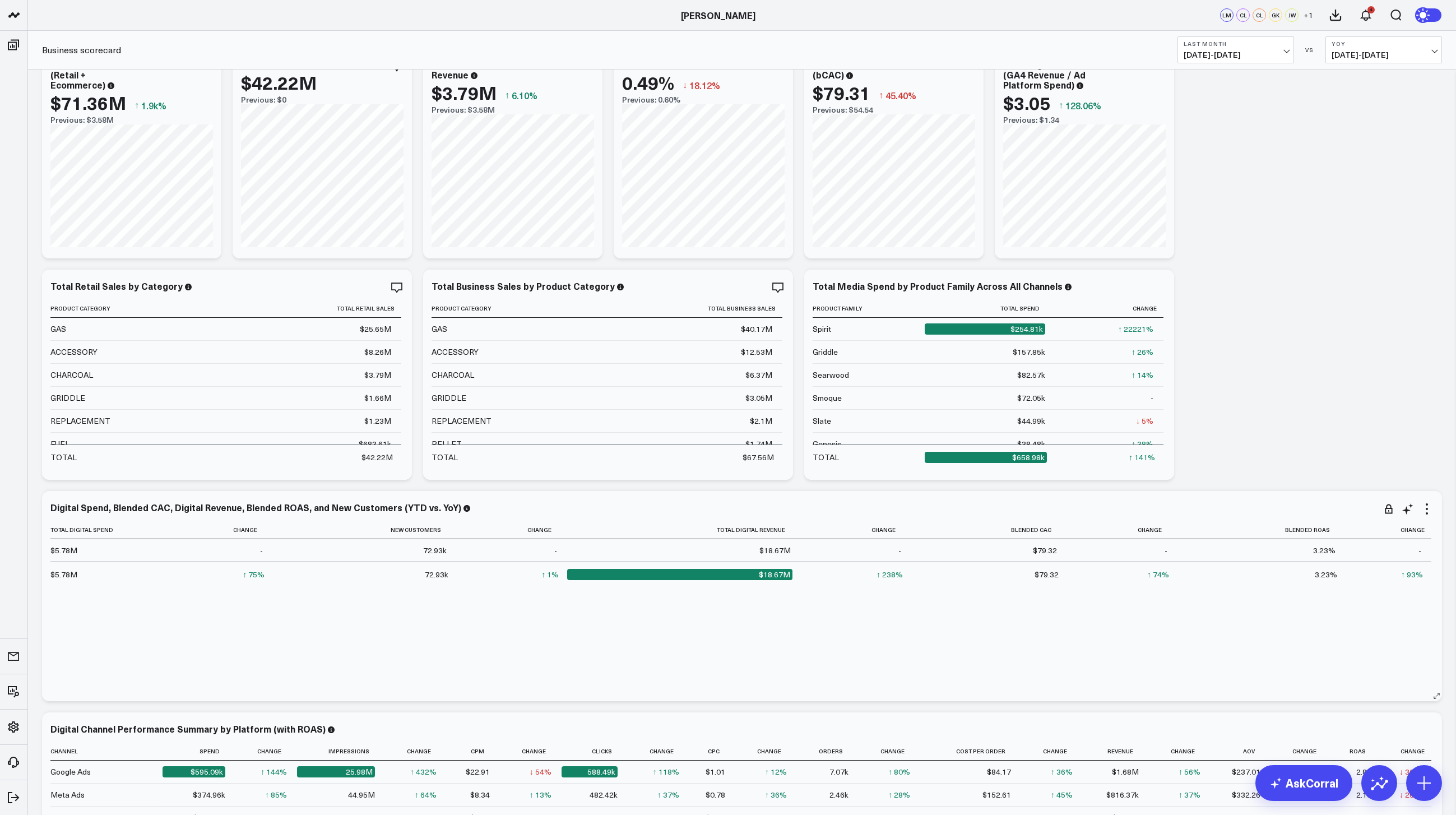
scroll to position [0, 0]
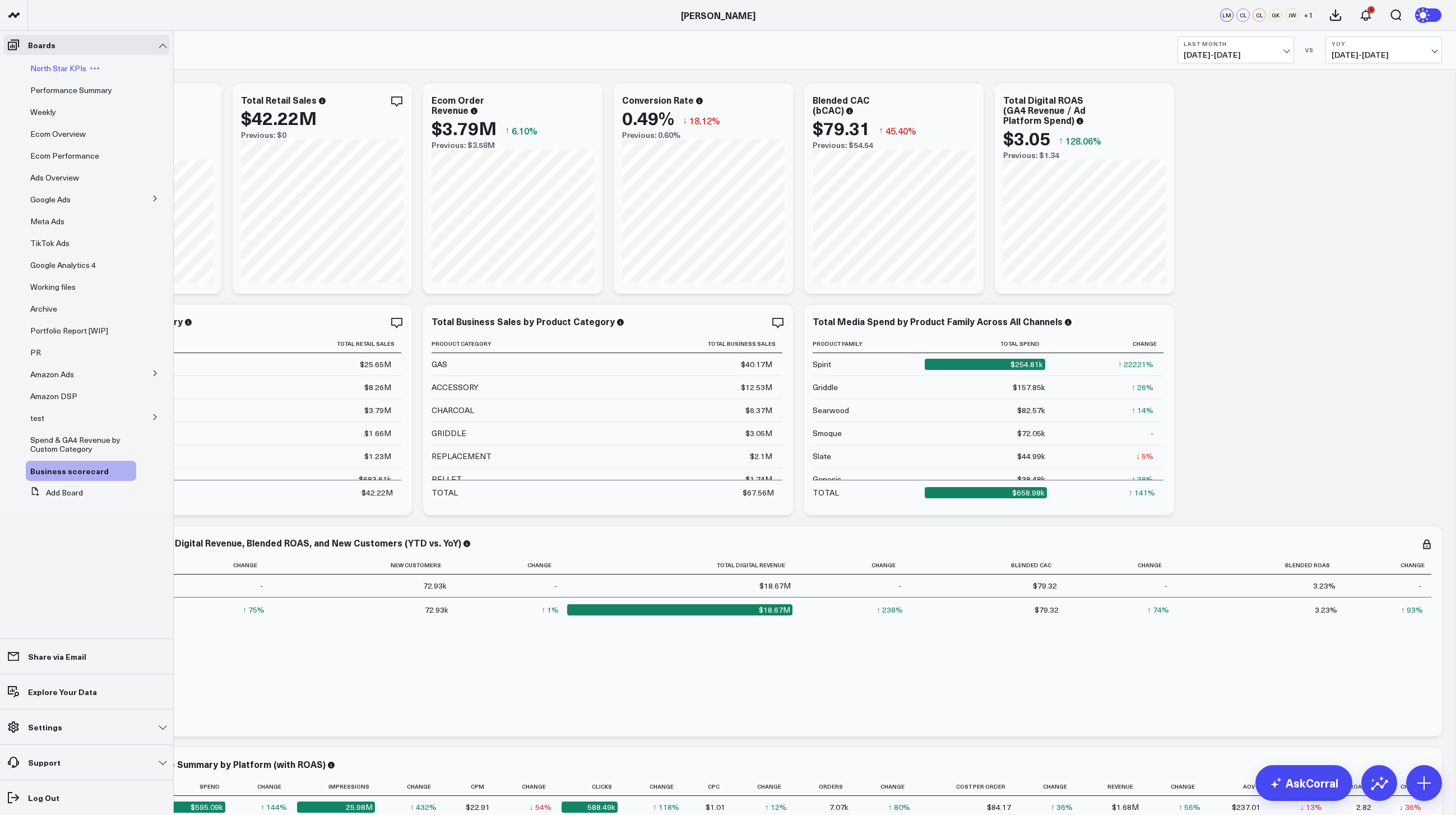
click at [45, 66] on span "North Star KPIs" at bounding box center [58, 68] width 56 height 11
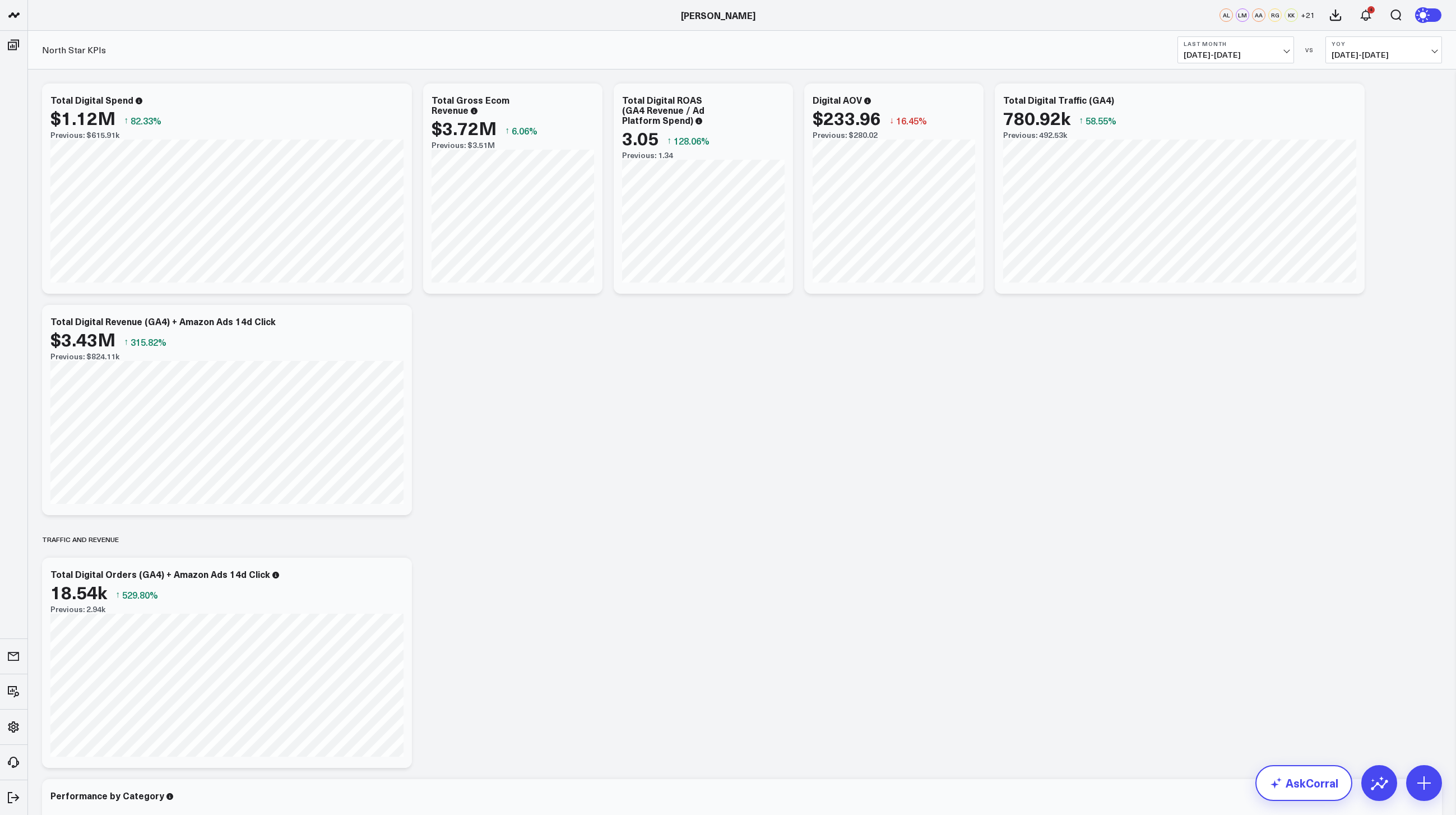
click at [1312, 790] on link "AskCorral" at bounding box center [1303, 783] width 97 height 36
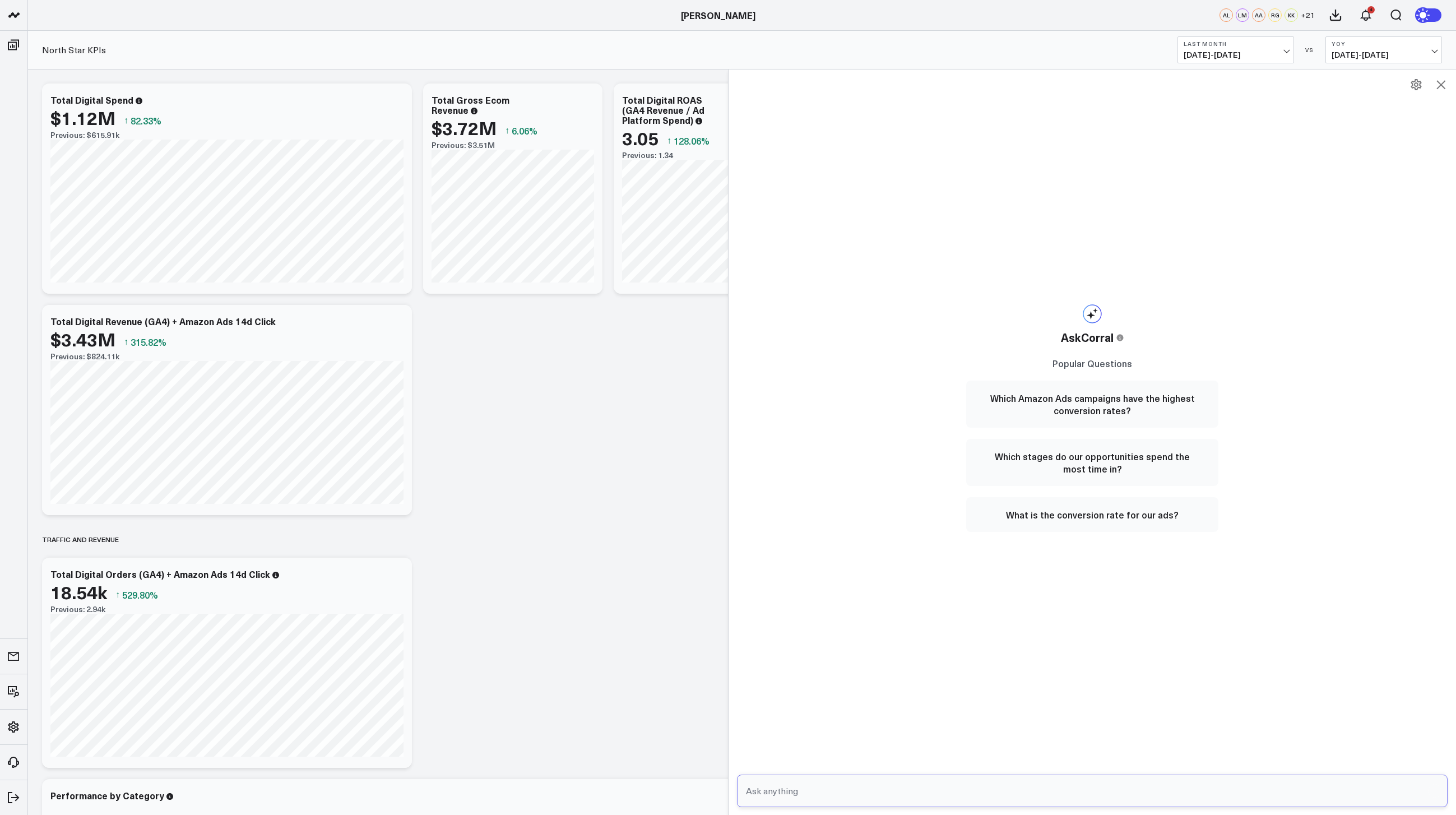
click at [966, 793] on input "text" at bounding box center [1082, 791] width 679 height 20
type input "whats the CPA for pellet?"
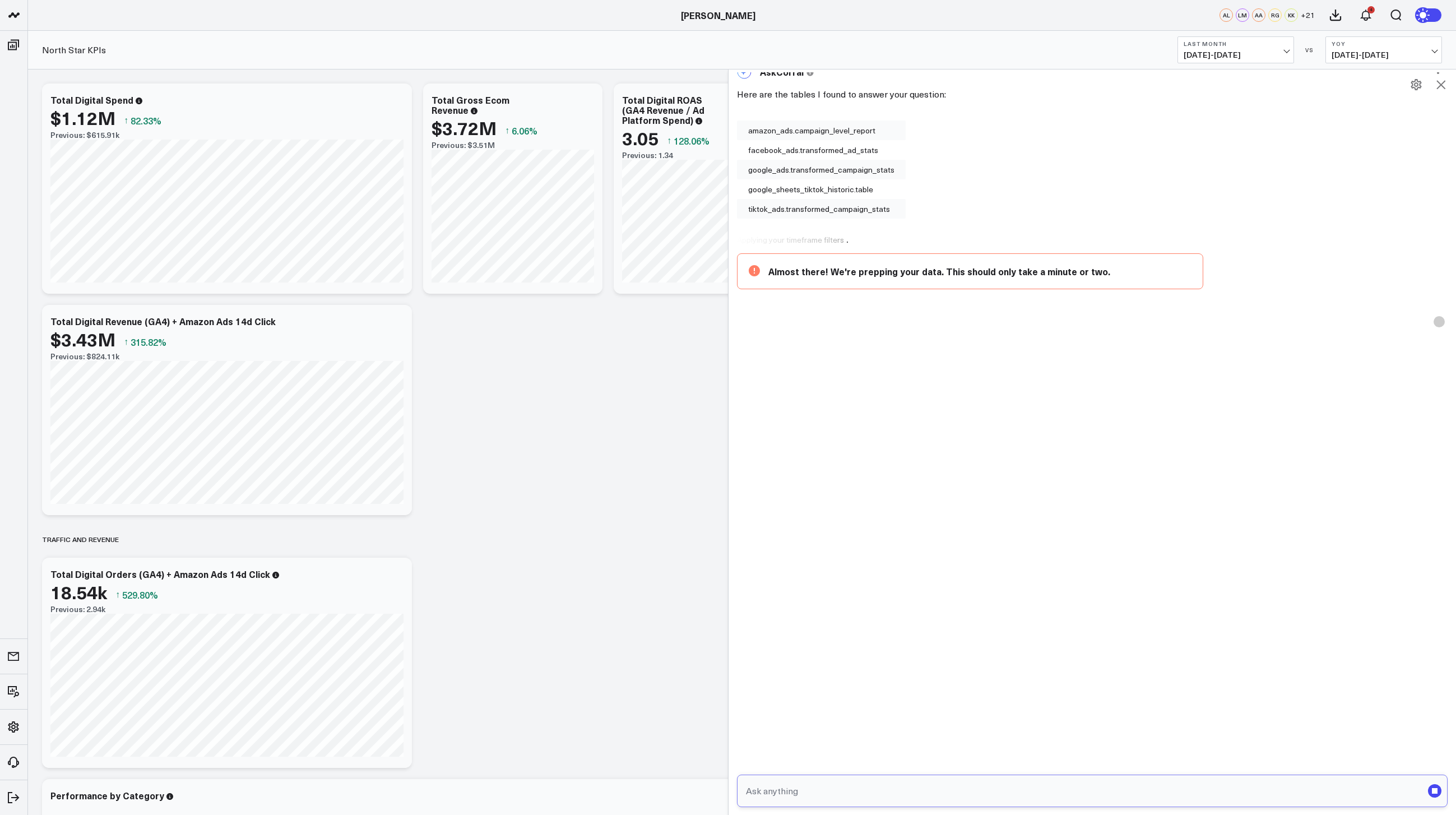
scroll to position [31, 0]
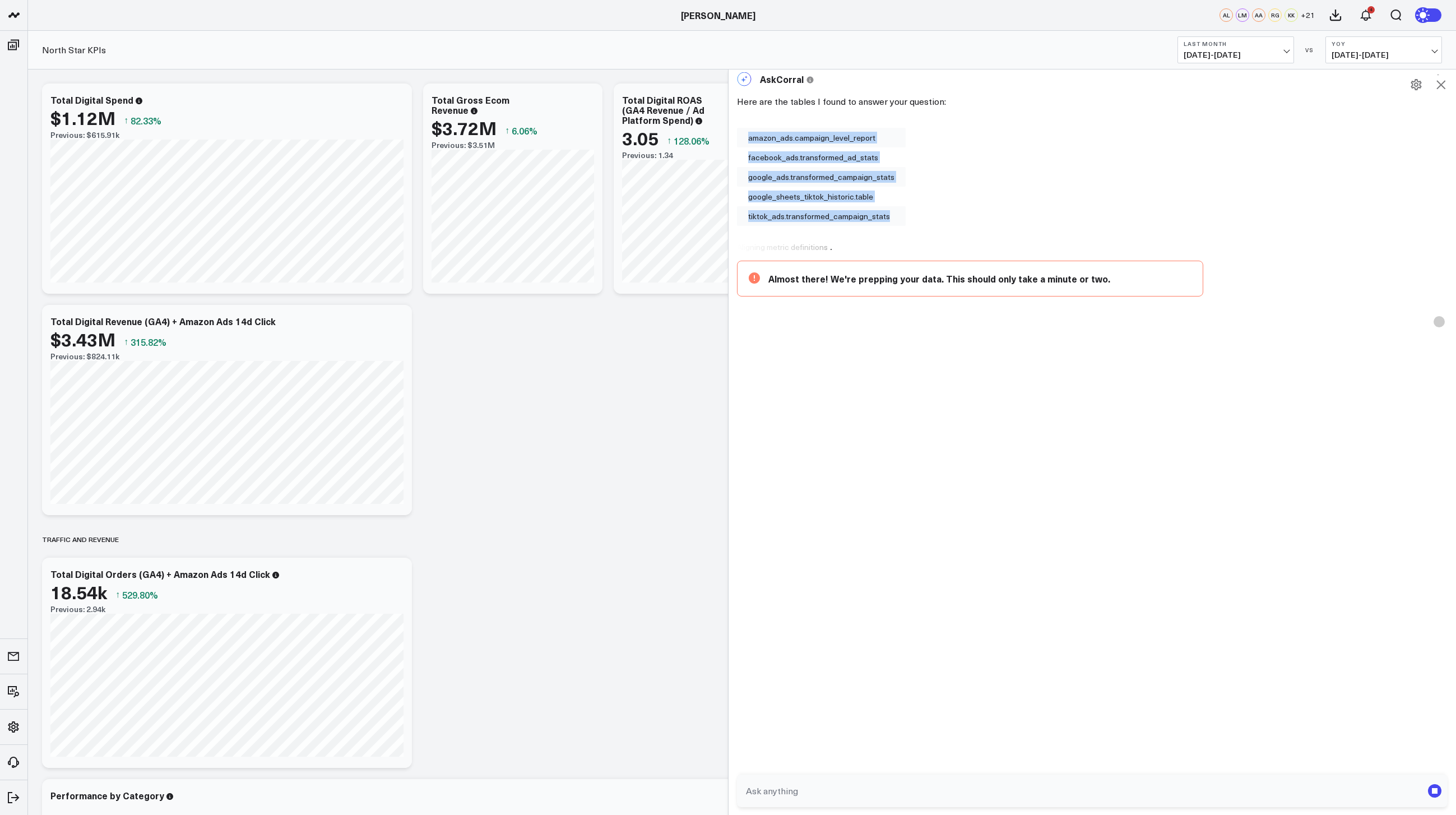
drag, startPoint x: 892, startPoint y: 216, endPoint x: 751, endPoint y: 140, distance: 160.2
click at [751, 140] on div "amazon_ads.campaign_level_report facebook_ads.transformed_ad_stats google_ads.t…" at bounding box center [821, 176] width 169 height 98
click at [875, 795] on input "text" at bounding box center [1082, 791] width 679 height 20
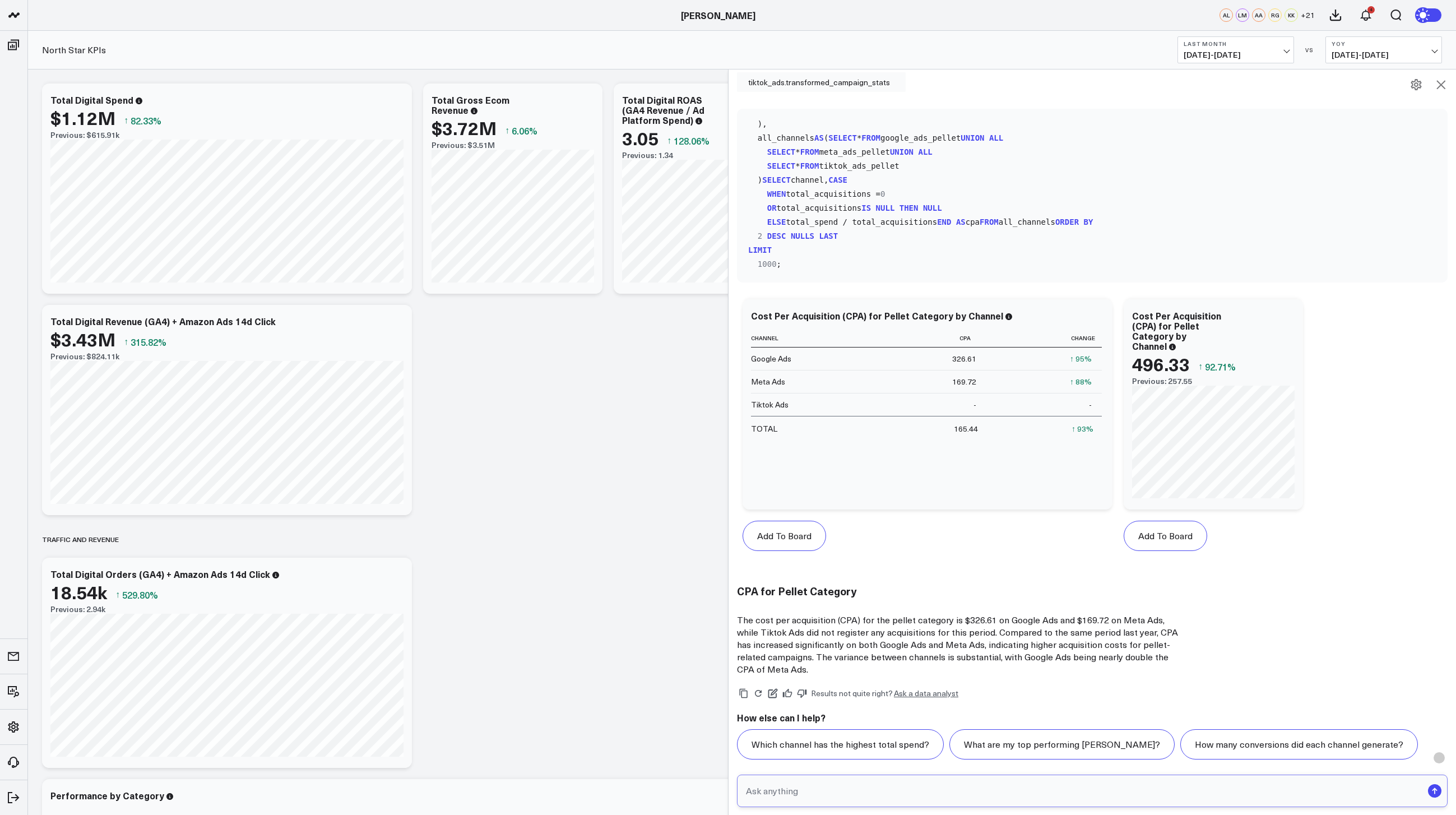
scroll to position [172, 0]
